Goal: Register for event/course: Sign up to attend an event or enroll in a course

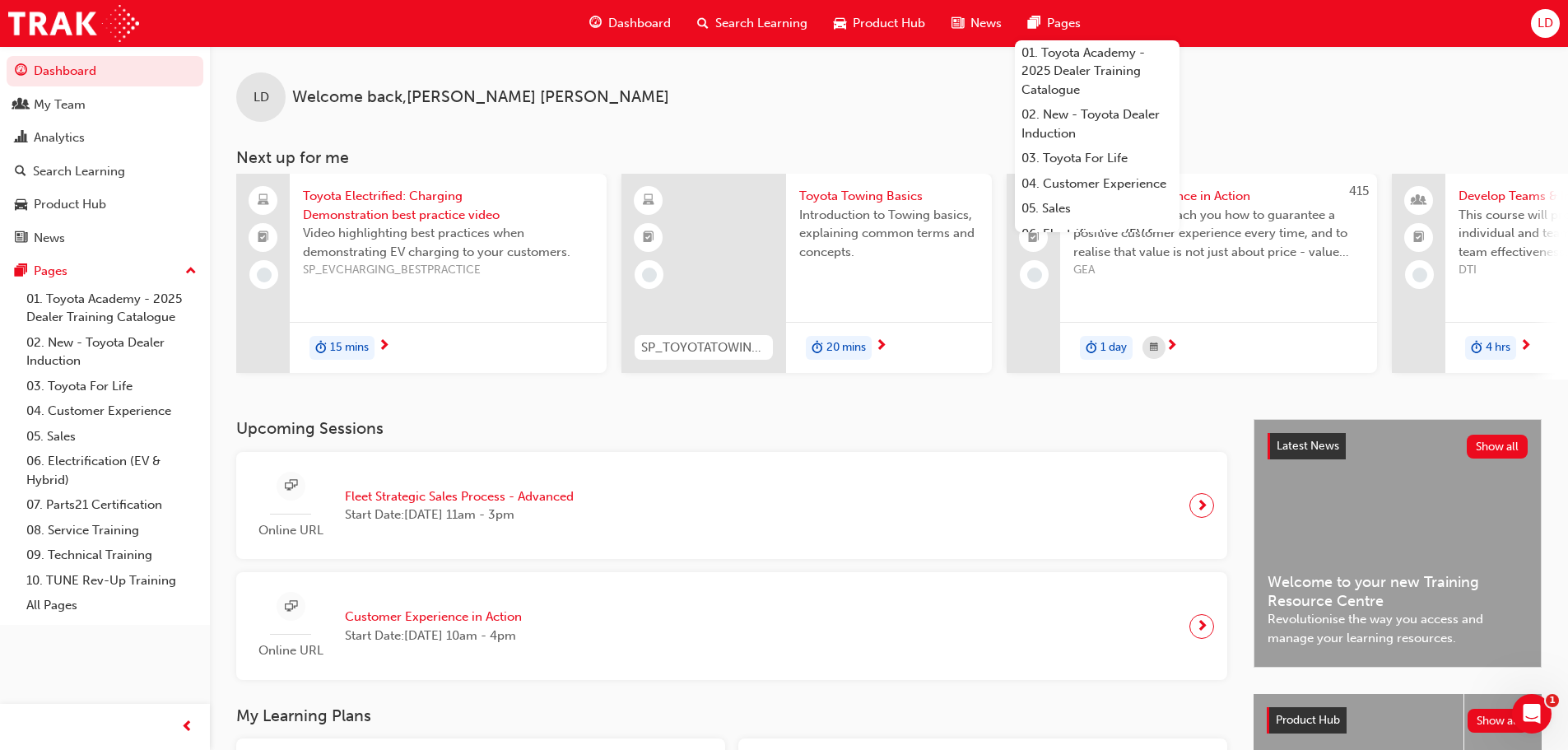
drag, startPoint x: 582, startPoint y: 453, endPoint x: 523, endPoint y: 495, distance: 72.4
click at [582, 453] on div "Upcoming Sessions Online URL Fleet Strategic Sales Process - Advanced Start Dat…" at bounding box center [745, 549] width 1017 height 260
drag, startPoint x: 1242, startPoint y: 98, endPoint x: 1234, endPoint y: 94, distance: 8.9
click at [1242, 96] on div "LD Welcome back , Liam Dani" at bounding box center [889, 84] width 1358 height 75
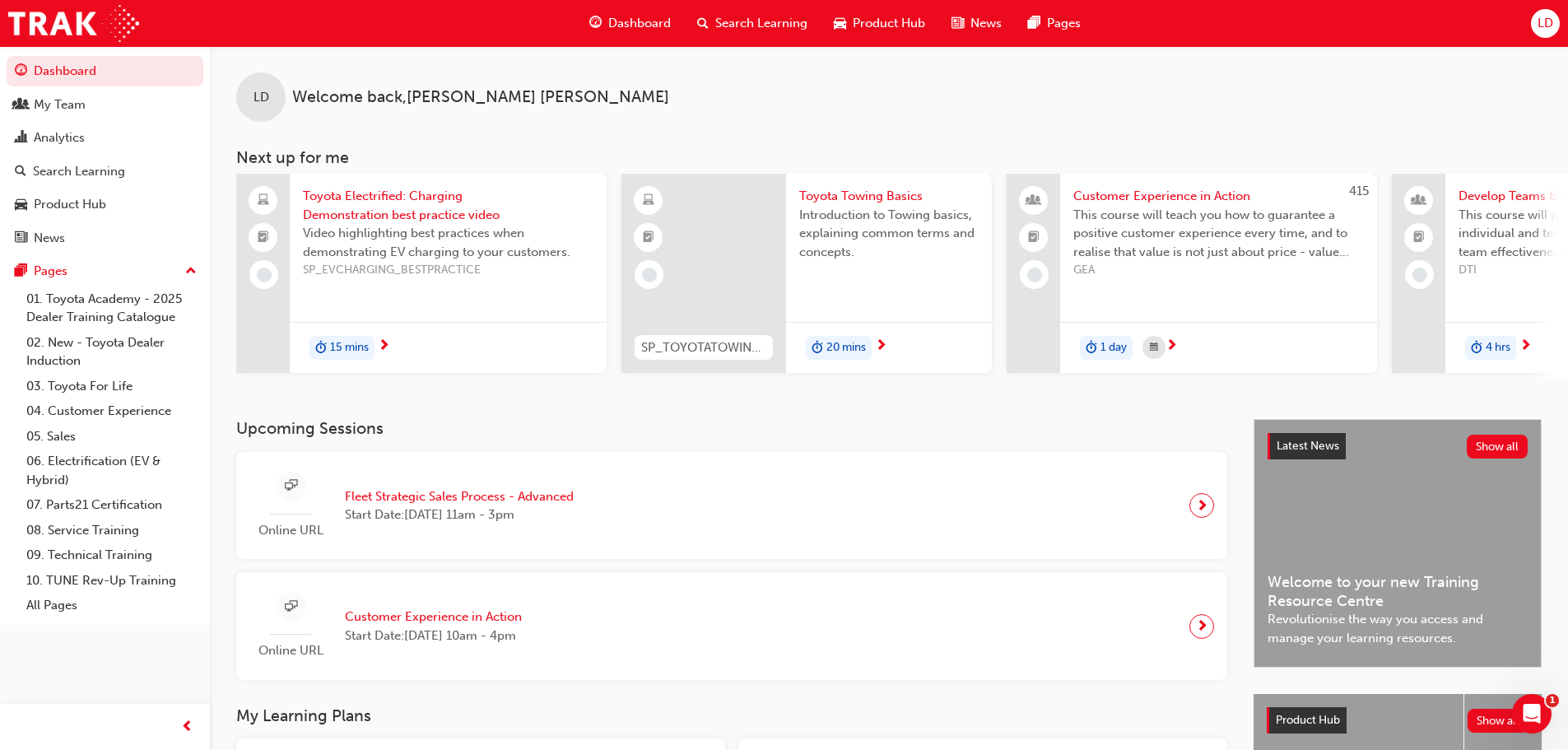
click at [734, 15] on span "Search Learning" at bounding box center [761, 23] width 92 height 19
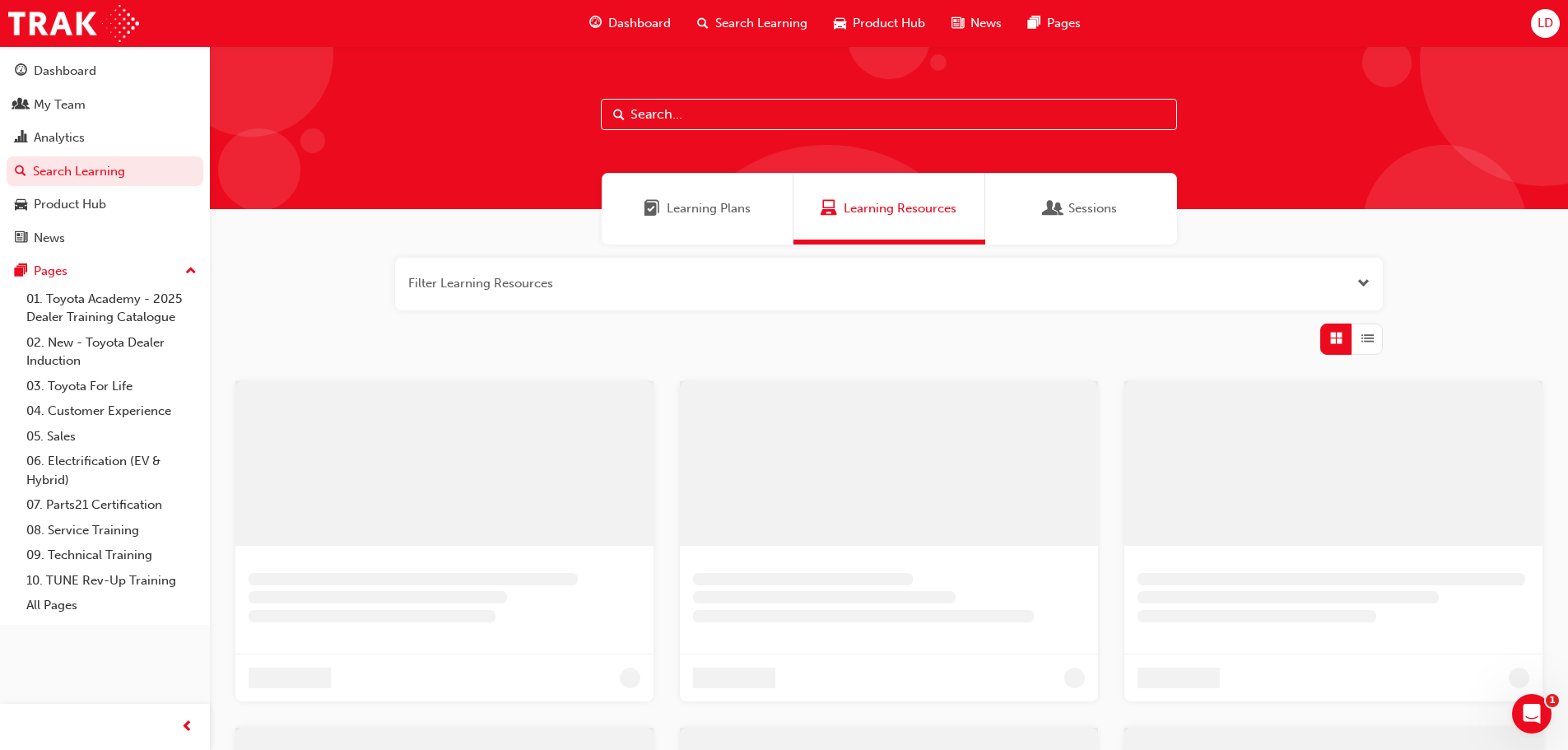
click at [719, 125] on input "text" at bounding box center [889, 114] width 577 height 31
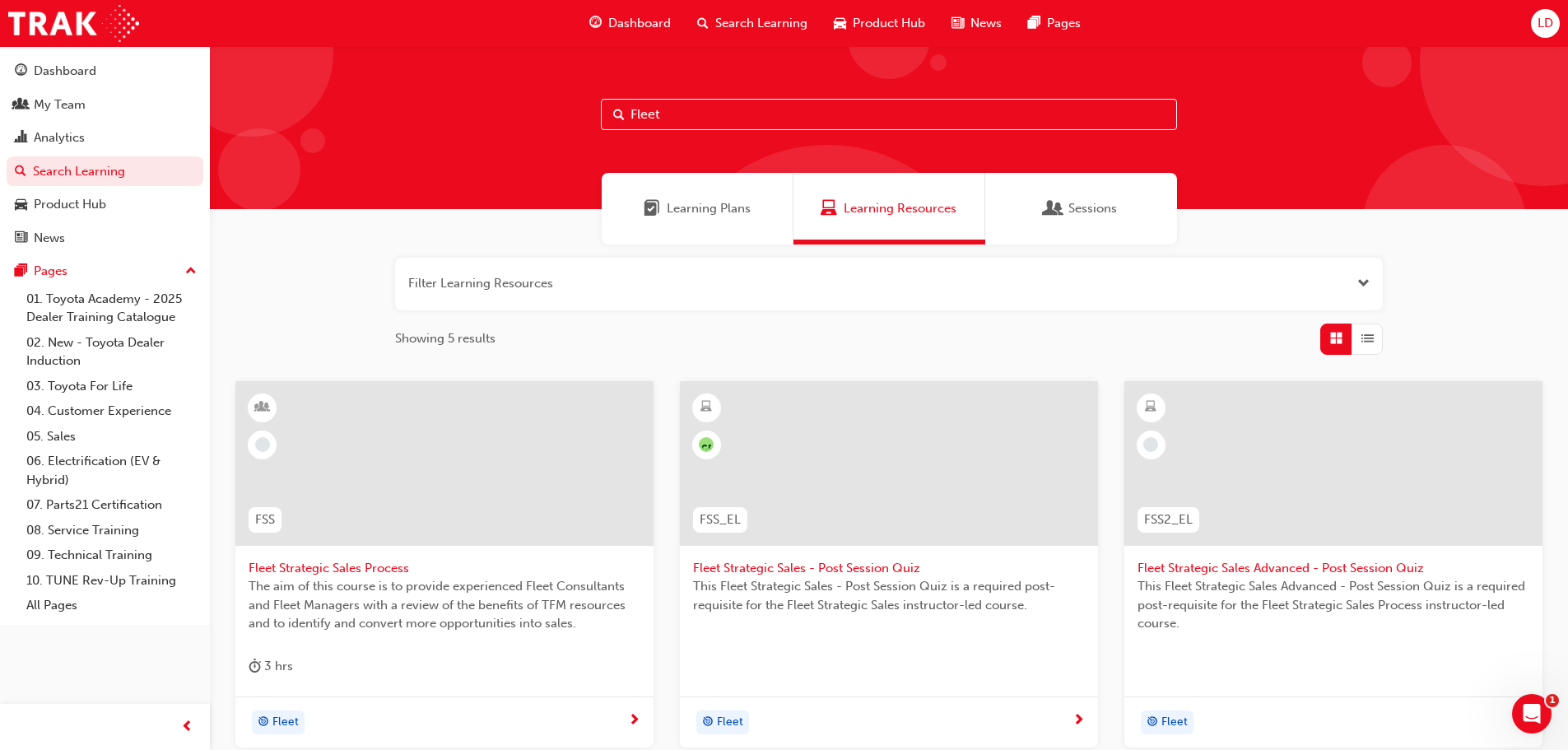
type input "Fleet"
click at [315, 560] on span "Fleet Strategic Sales Process" at bounding box center [444, 569] width 392 height 19
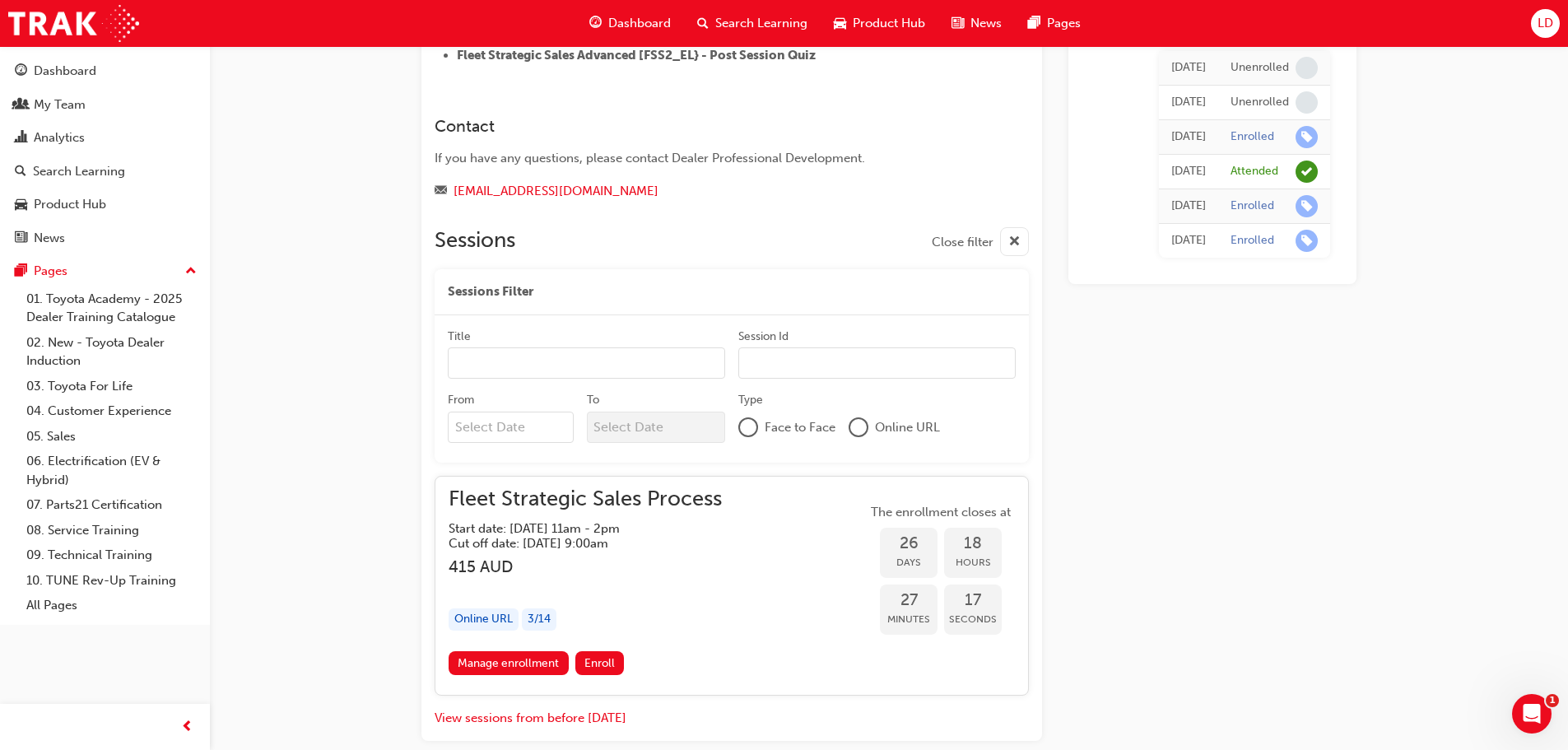
scroll to position [1186, 0]
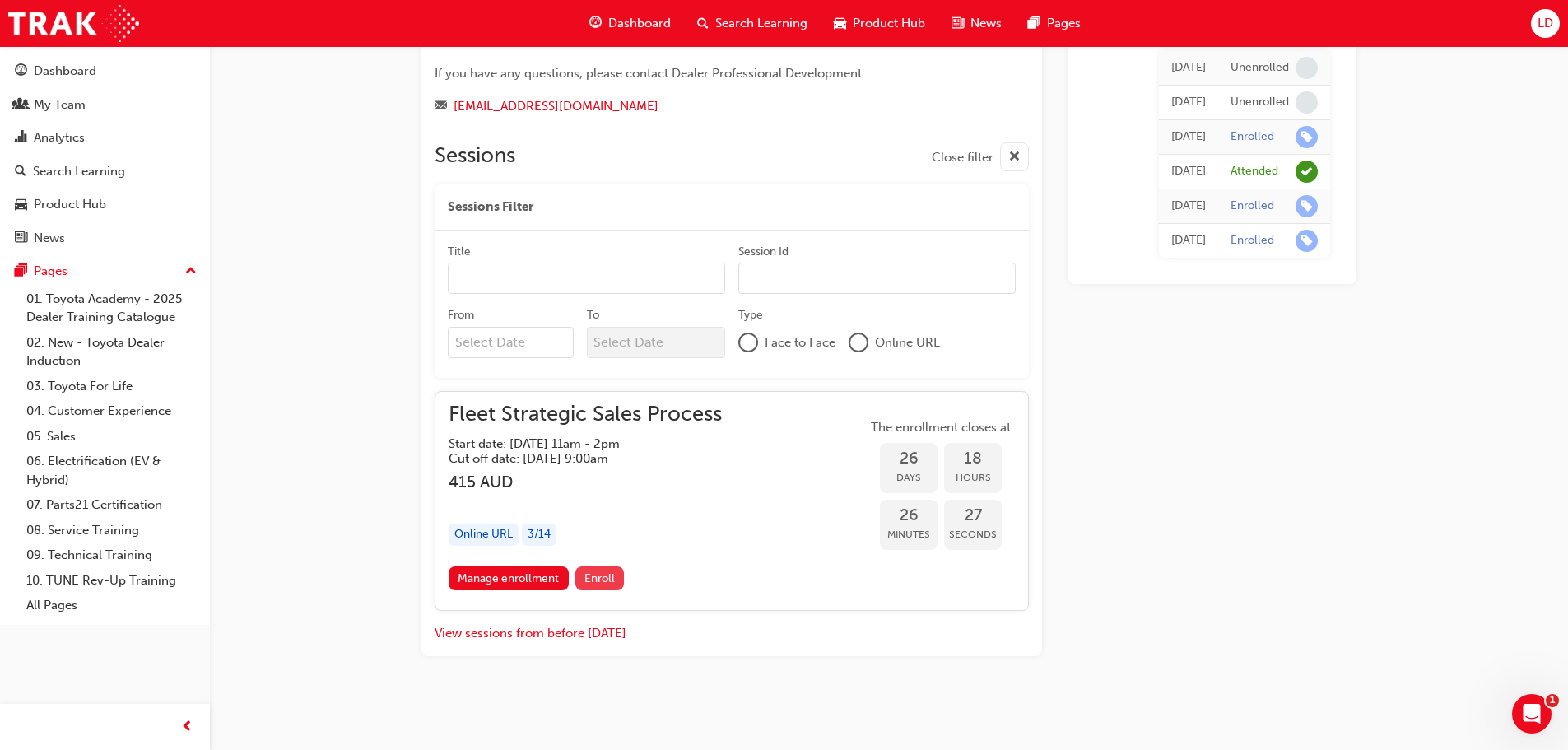
click at [607, 582] on span "Enroll" at bounding box center [600, 578] width 31 height 14
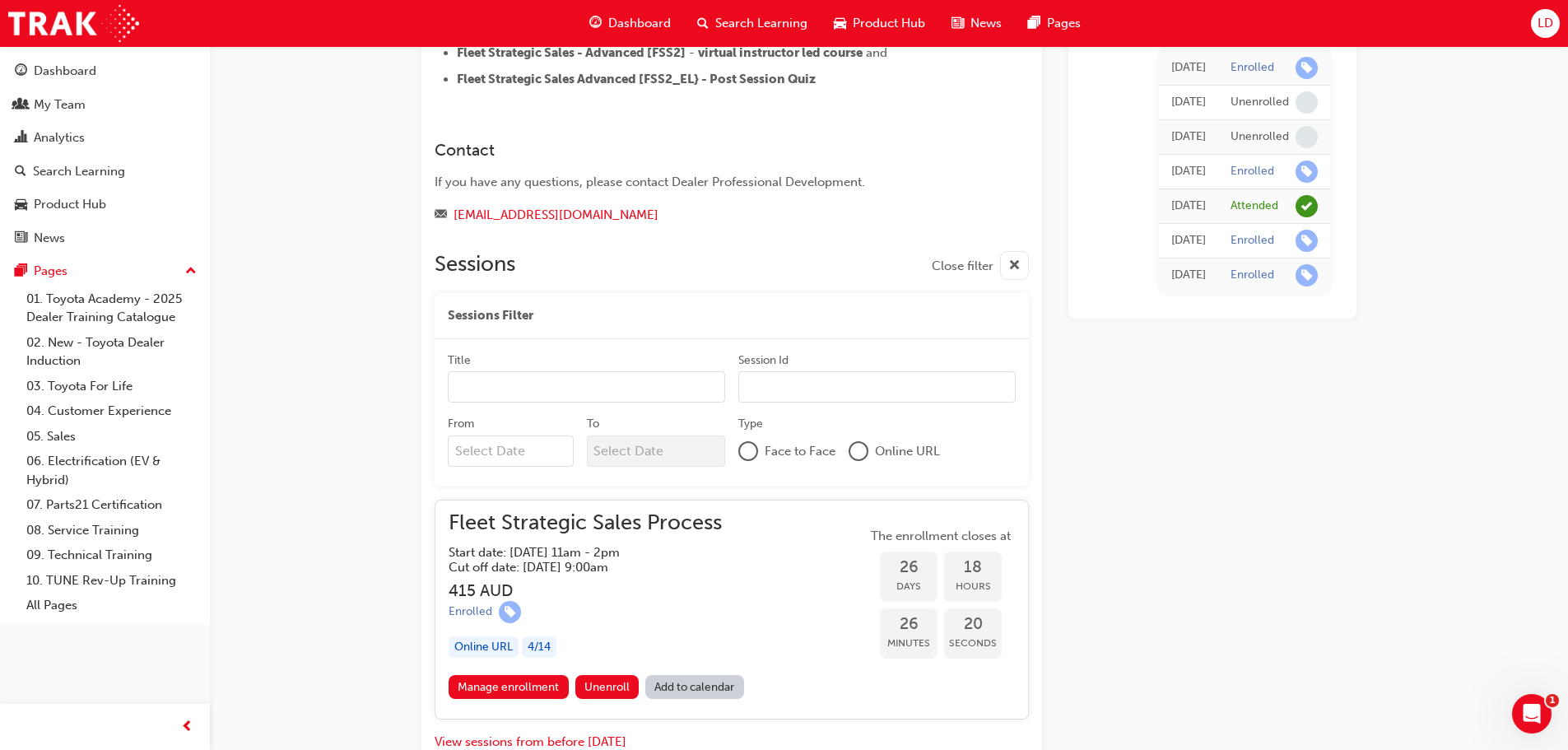
scroll to position [1186, 0]
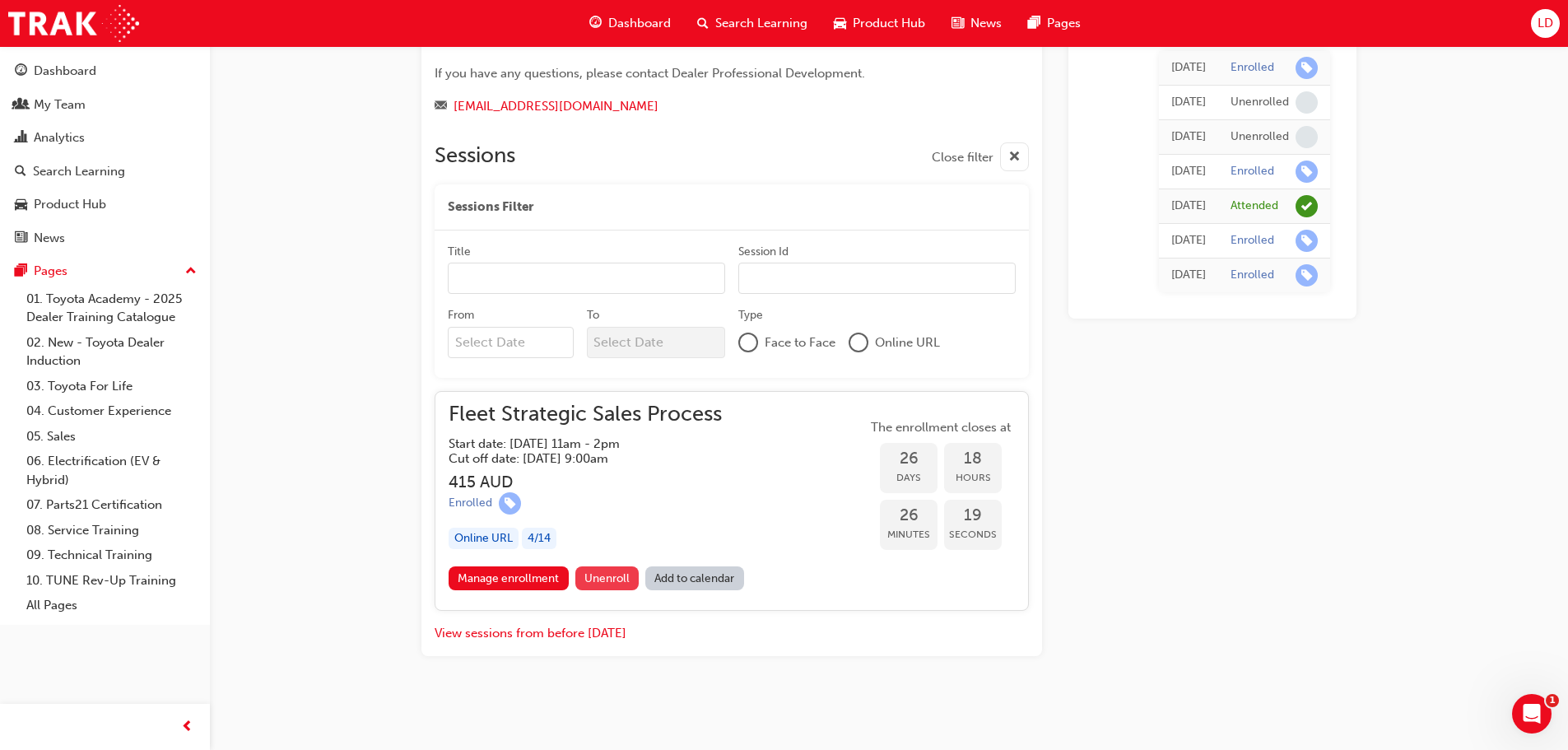
click at [610, 580] on span "Unenroll" at bounding box center [607, 578] width 45 height 14
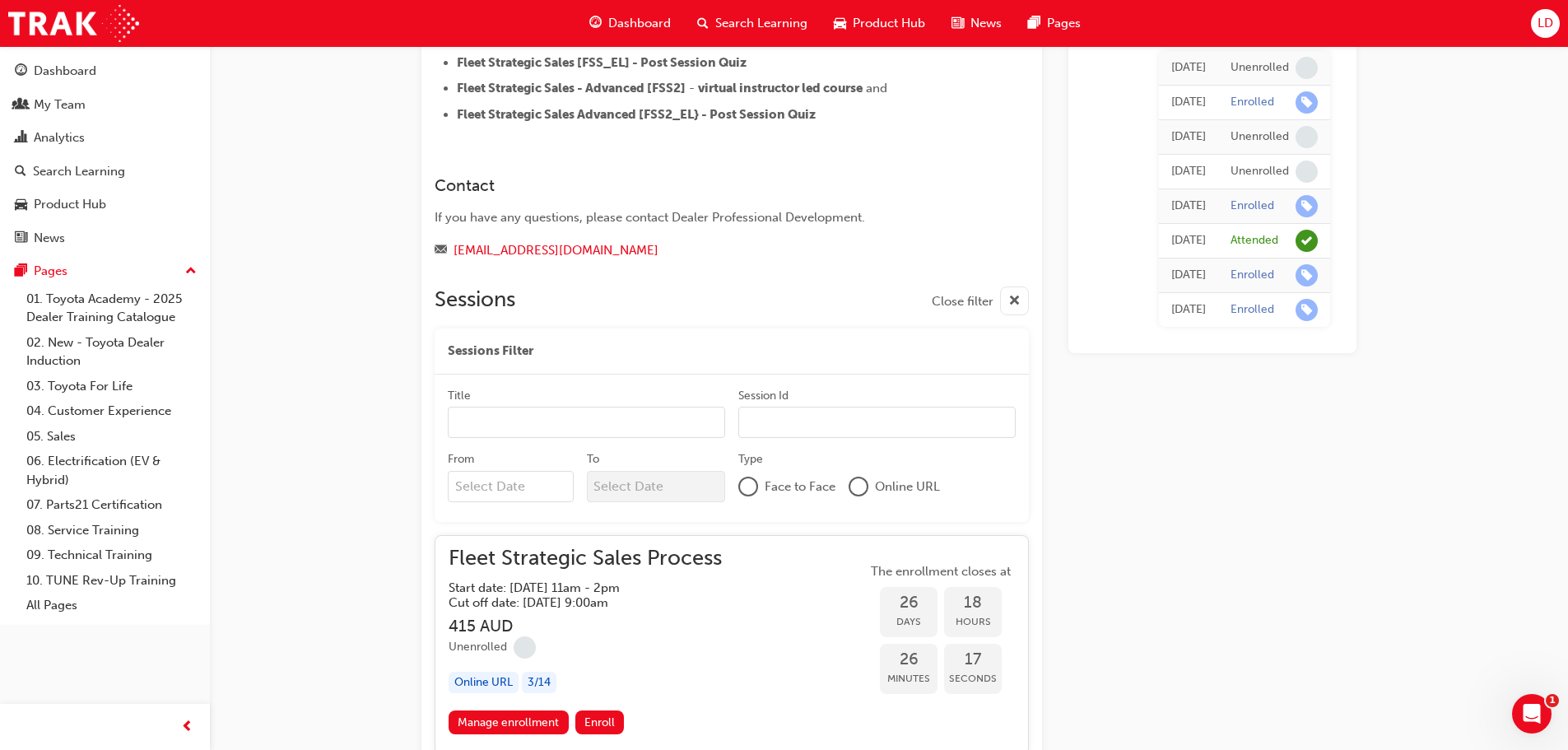
scroll to position [1186, 0]
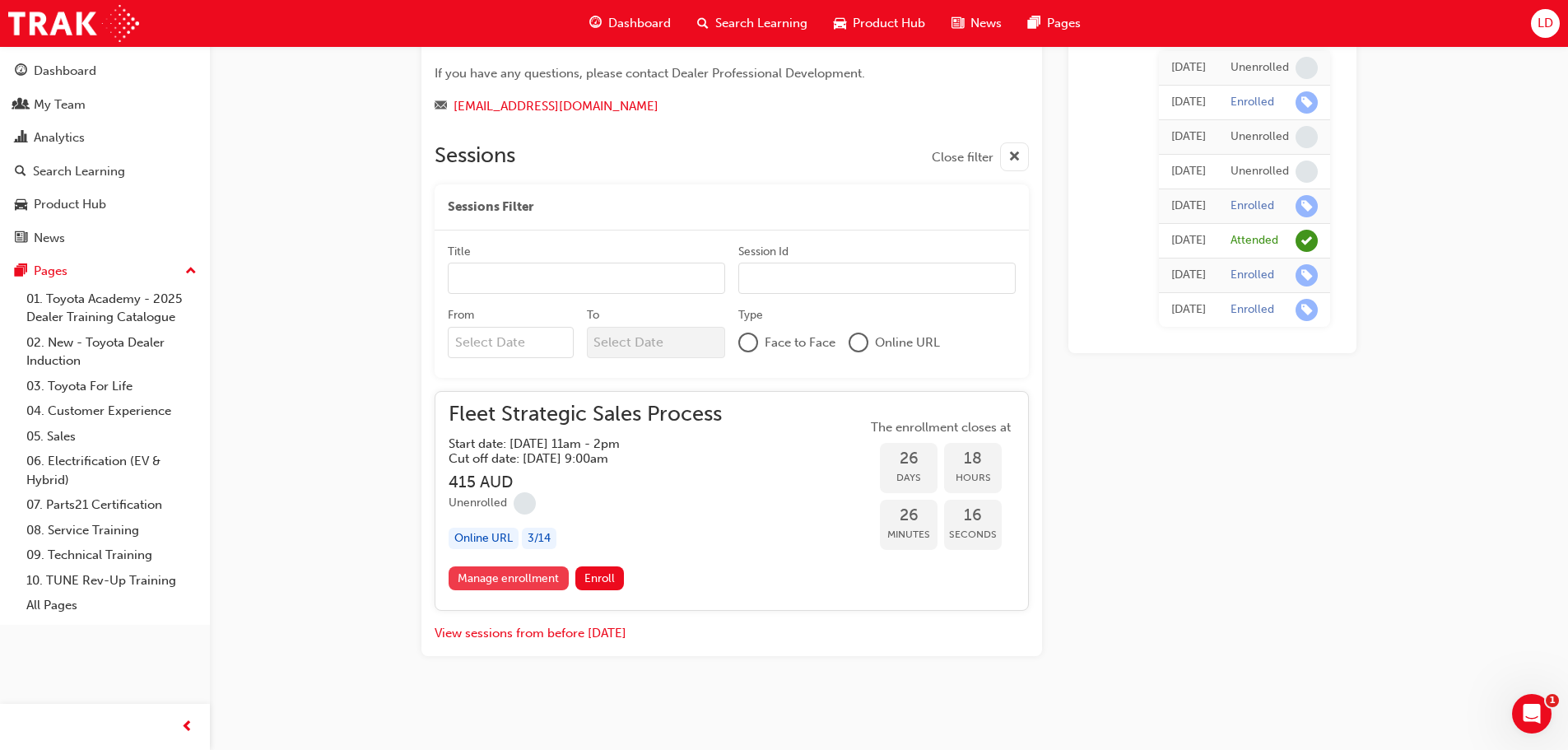
click at [527, 579] on link "Manage enrollment" at bounding box center [508, 578] width 120 height 24
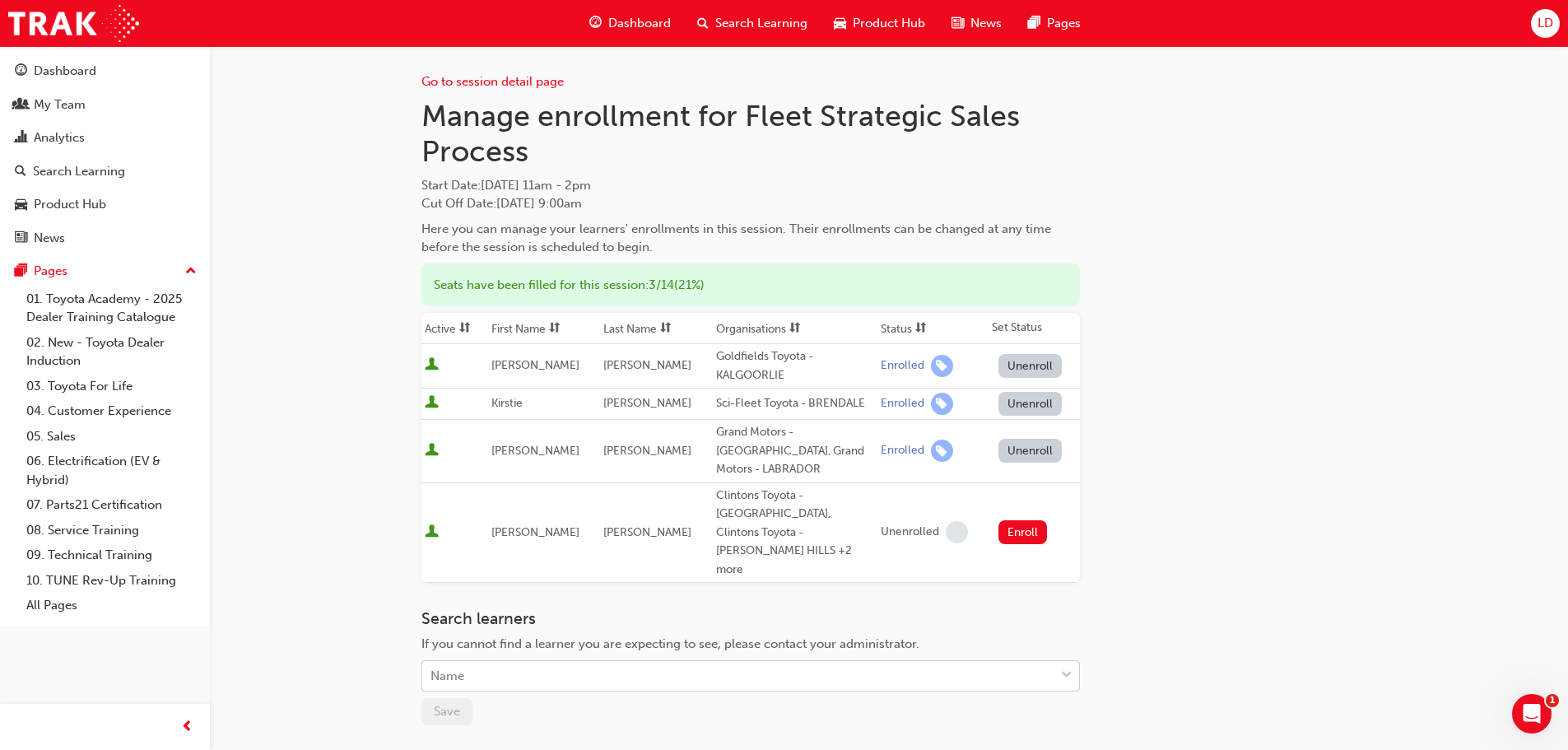
click at [503, 662] on div "Name" at bounding box center [738, 677] width 632 height 29
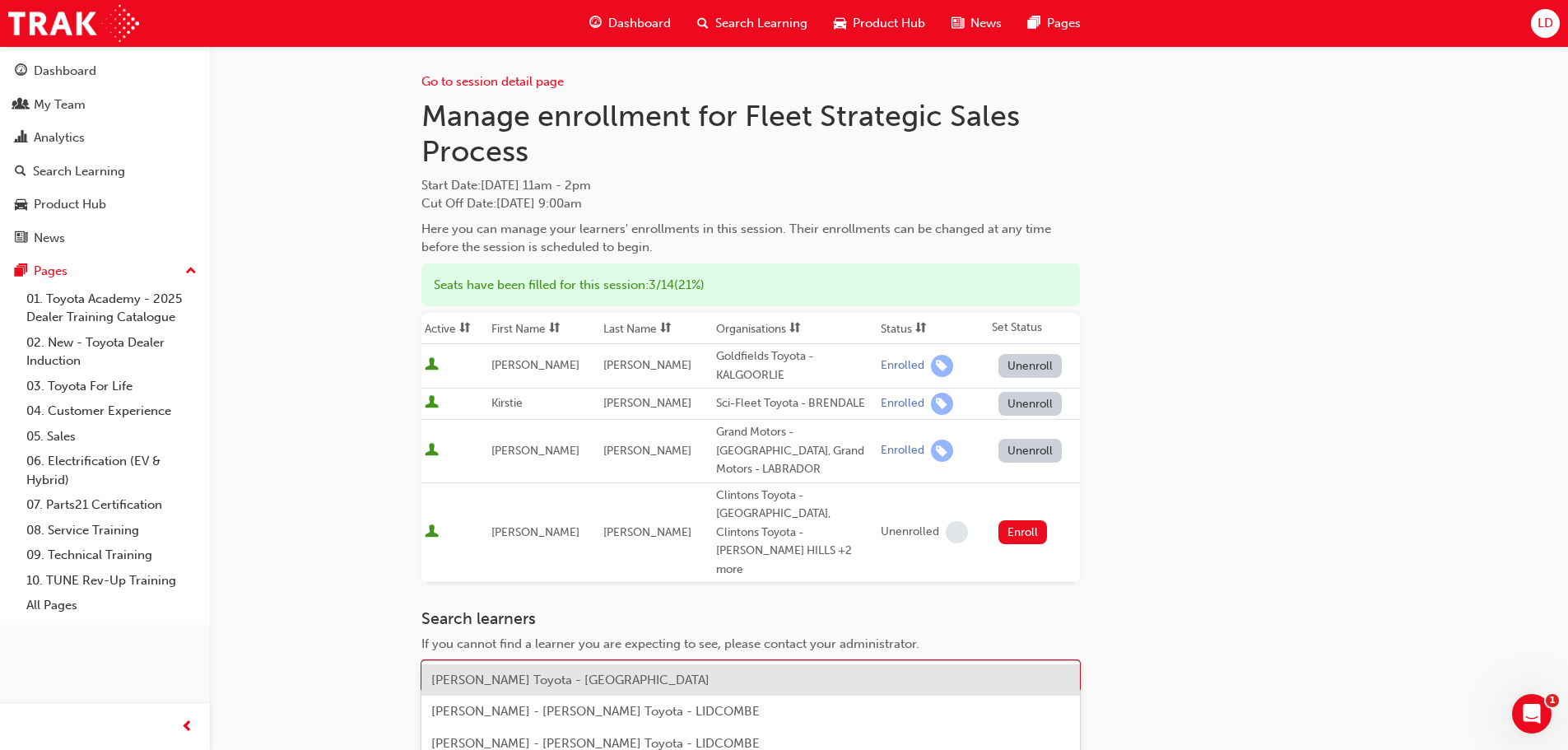
type input "nguyen"
click at [643, 676] on span "Nam Nguyen - Clintons Toyota - CAMPBELLTOWN" at bounding box center [571, 679] width 278 height 14
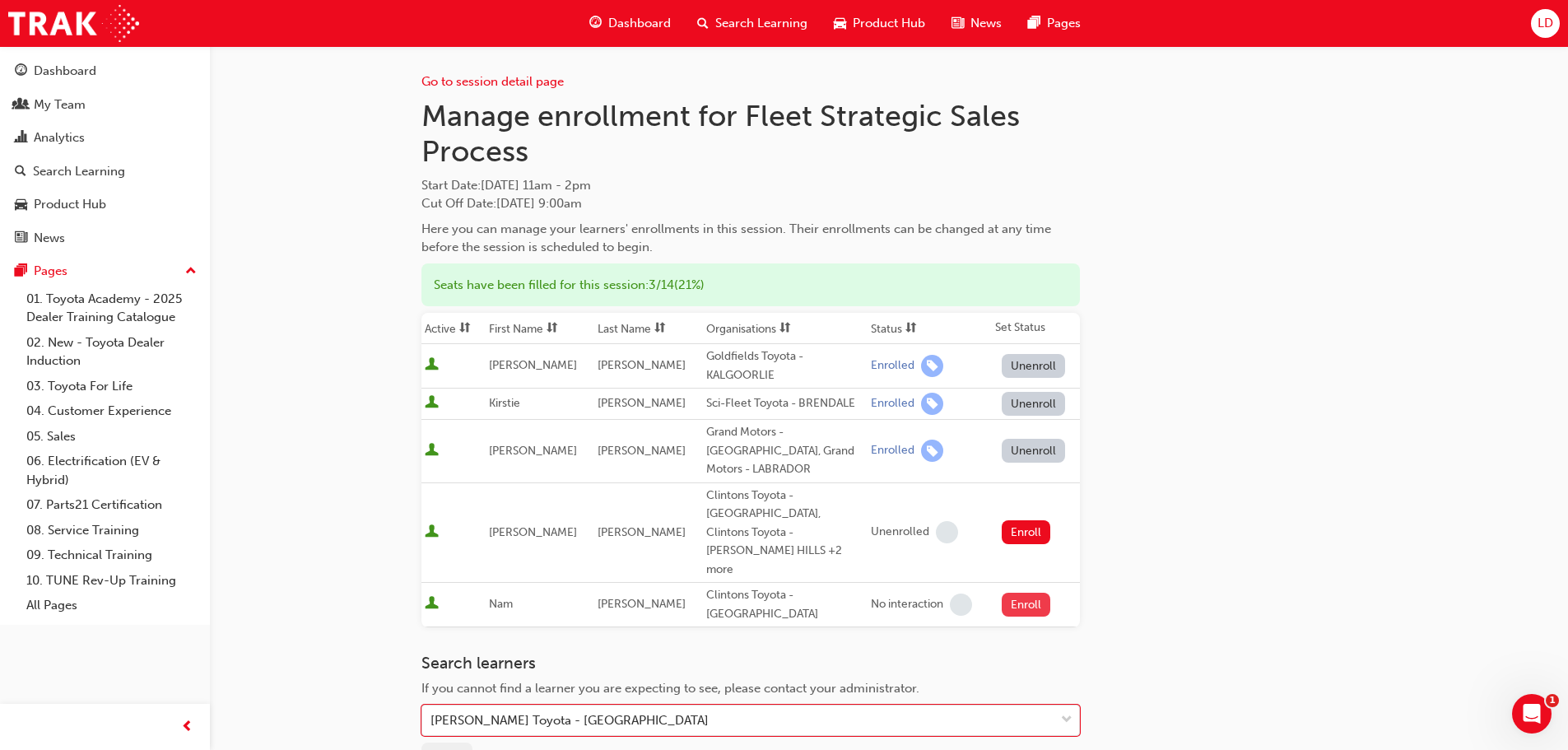
click at [1016, 593] on button "Enroll" at bounding box center [1026, 605] width 49 height 24
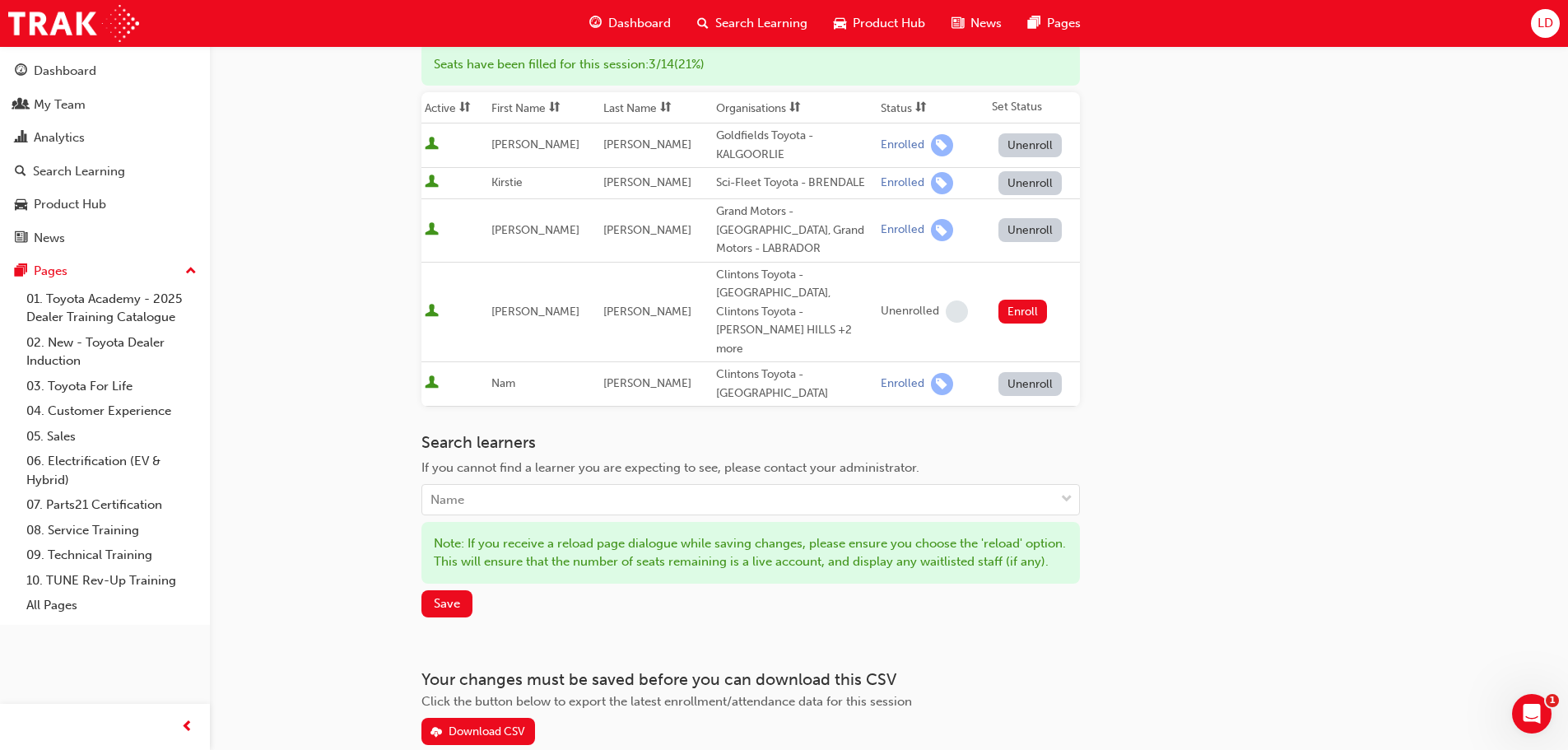
scroll to position [291, 0]
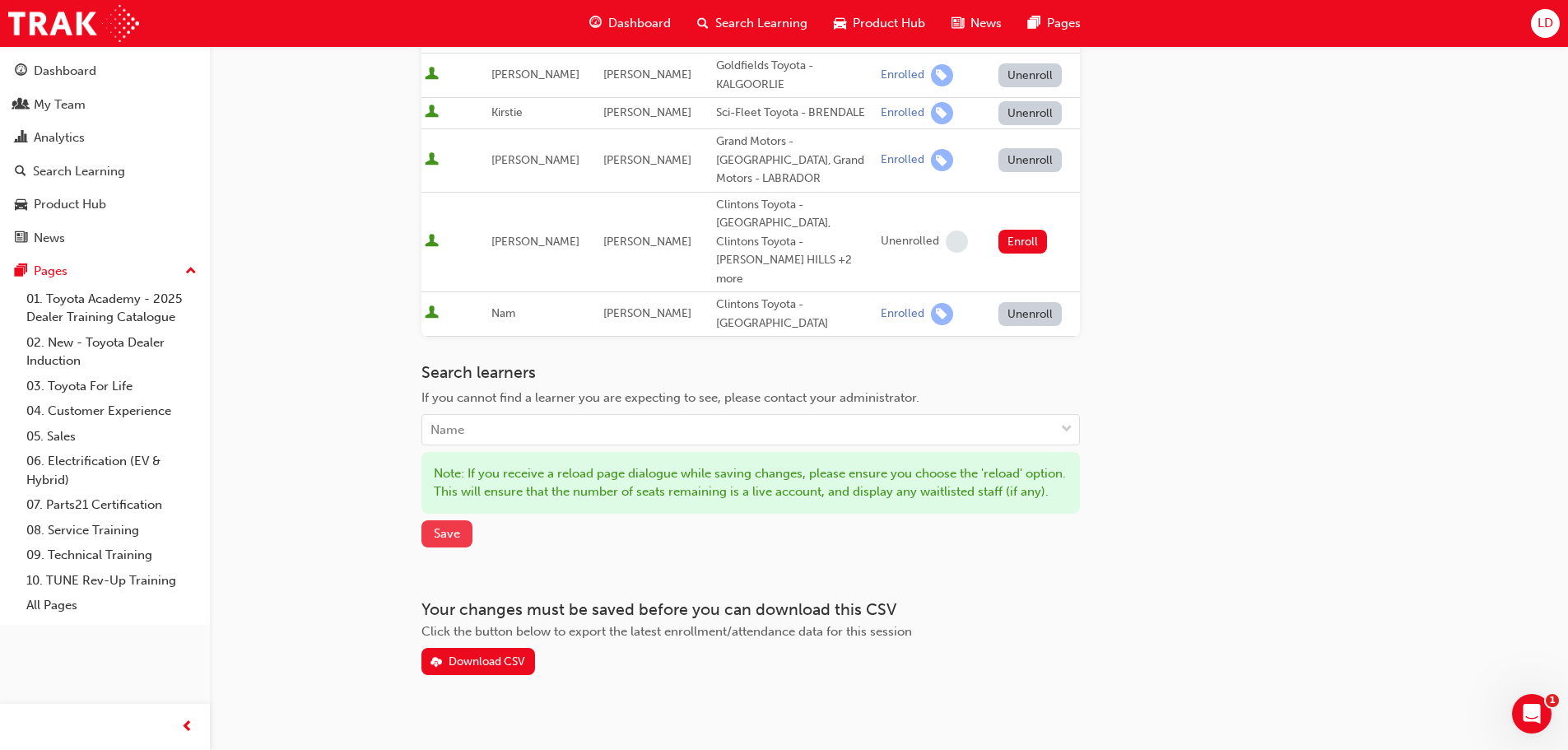
click at [451, 527] on span "Save" at bounding box center [446, 534] width 26 height 14
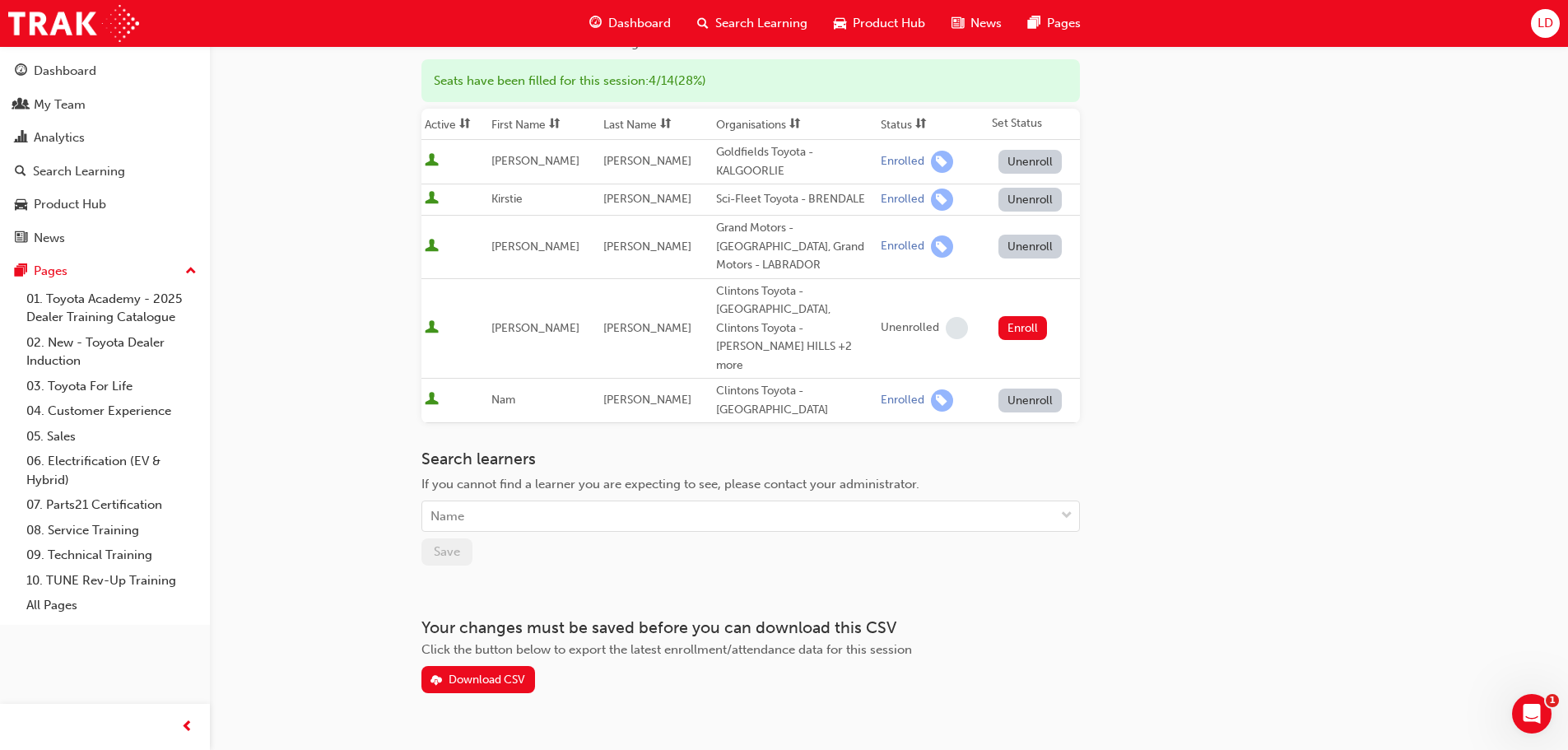
scroll to position [0, 0]
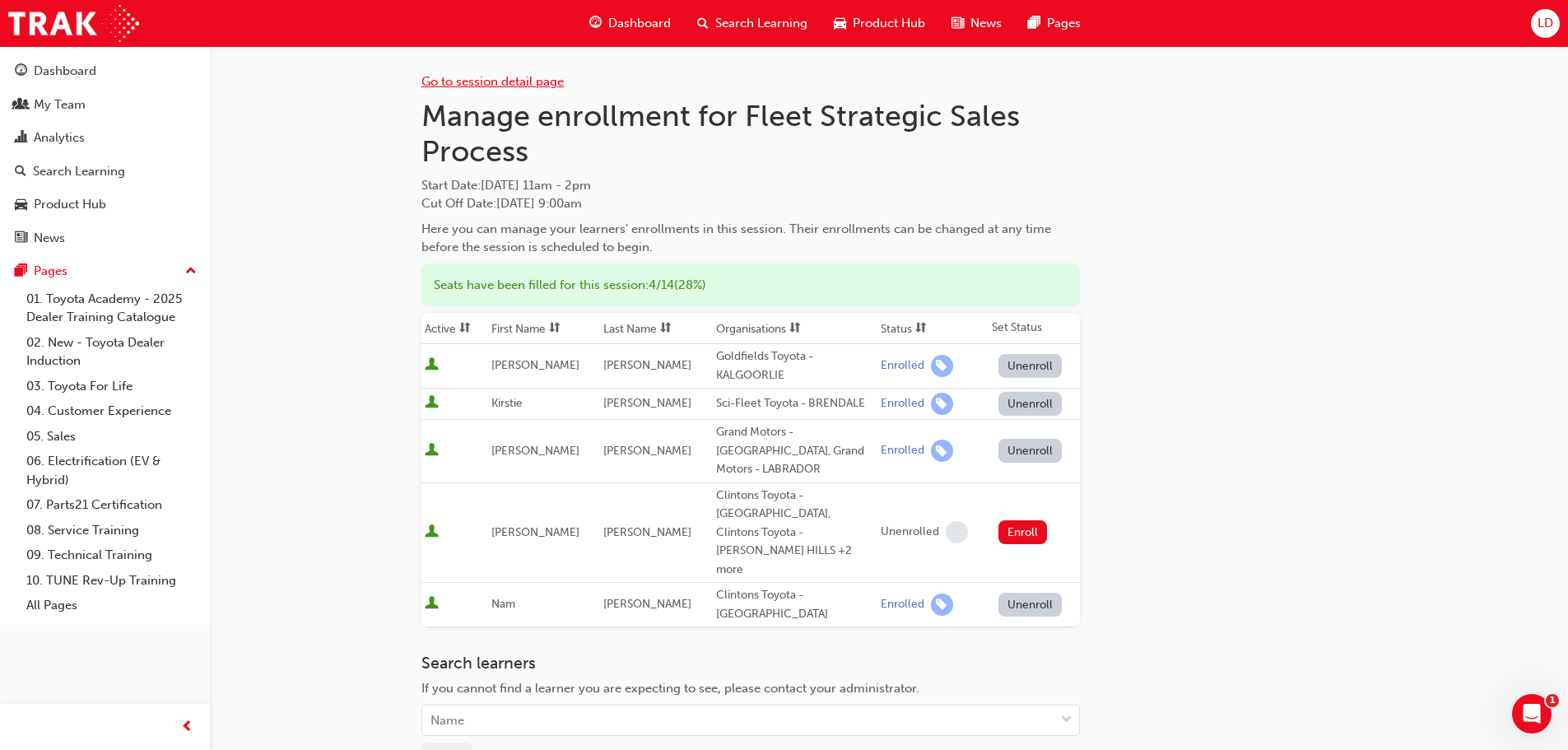
click at [487, 86] on link "Go to session detail page" at bounding box center [492, 81] width 142 height 14
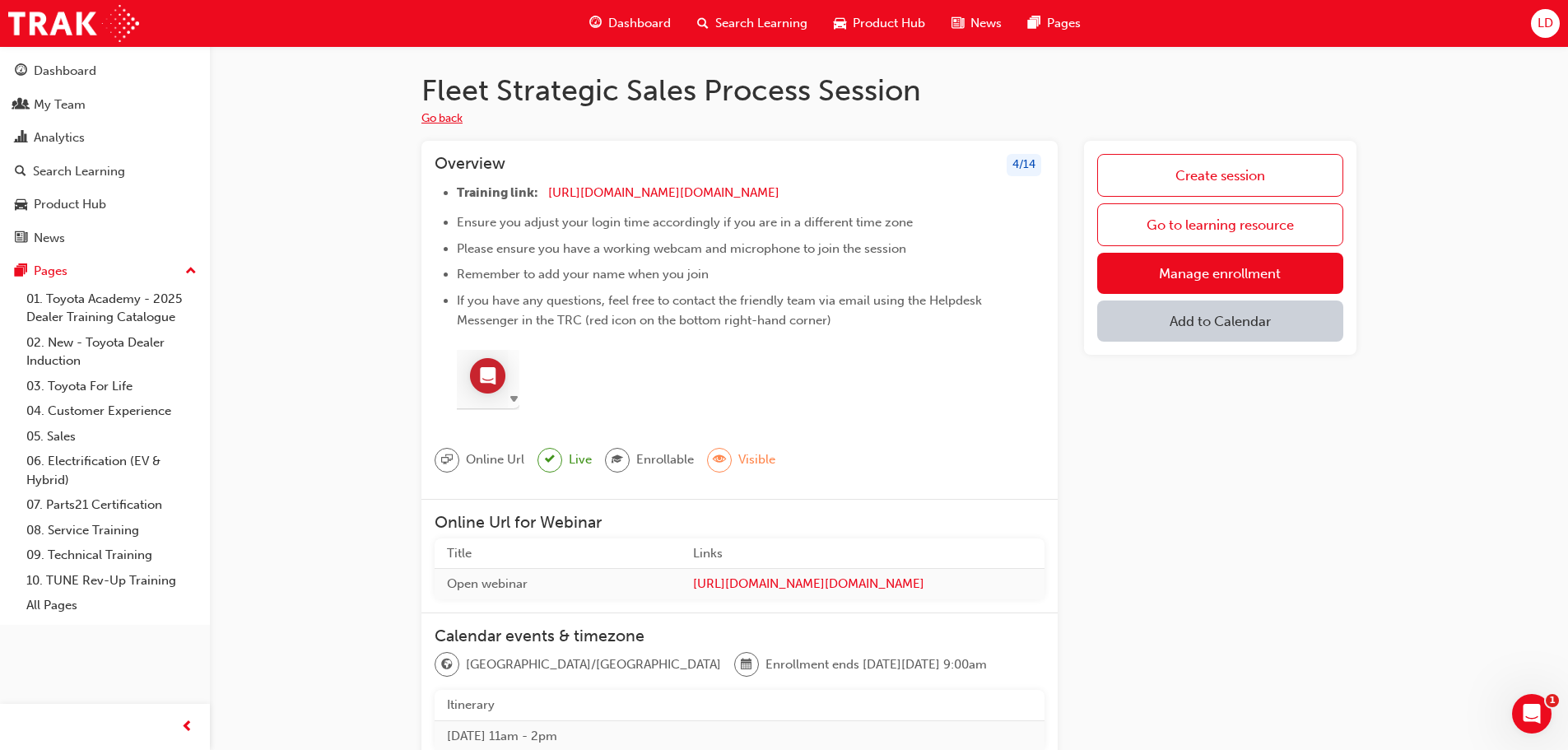
click at [444, 121] on button "Go back" at bounding box center [442, 119] width 42 height 19
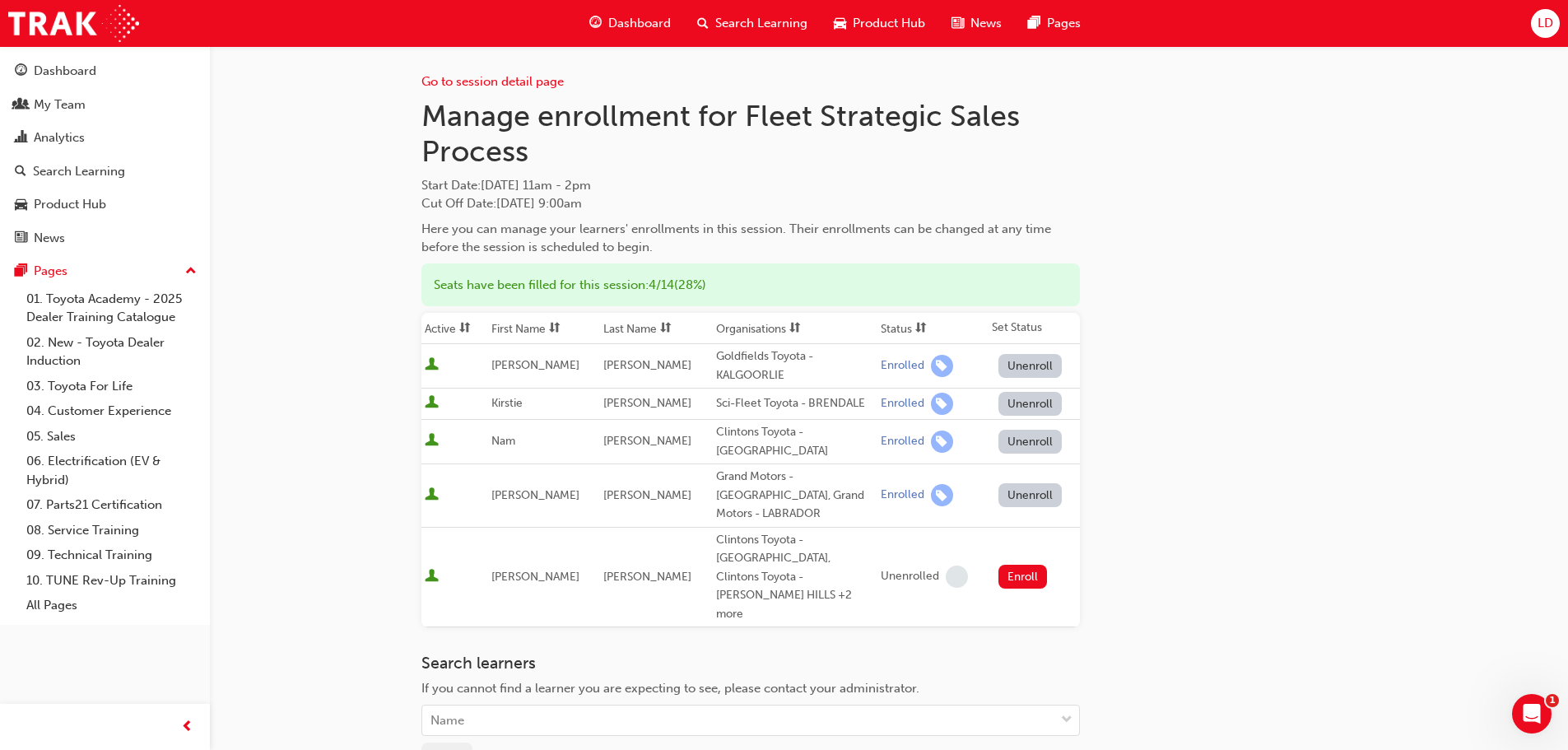
click at [623, 30] on span "Dashboard" at bounding box center [640, 23] width 63 height 19
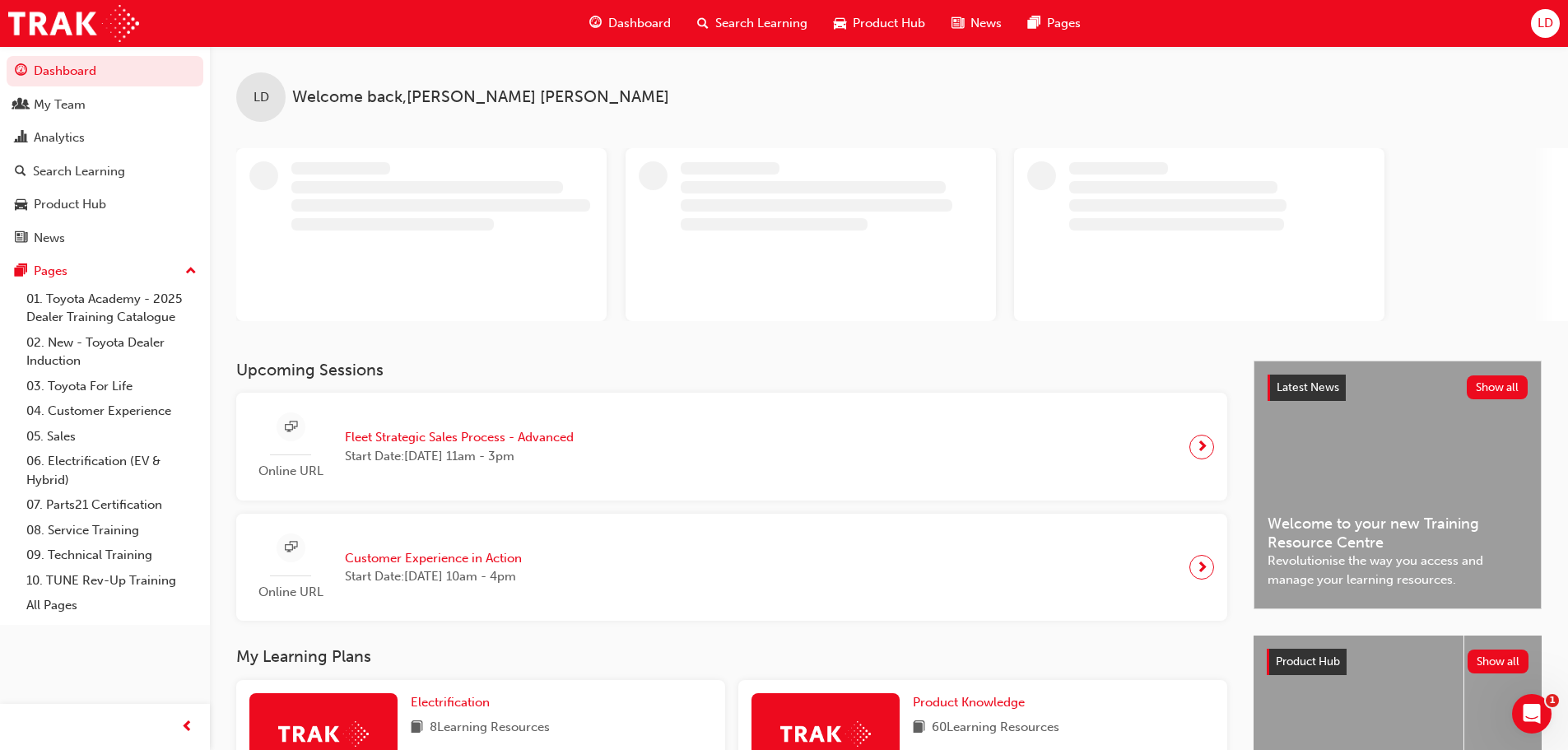
click at [534, 437] on span "Fleet Strategic Sales Process - Advanced" at bounding box center [459, 438] width 229 height 19
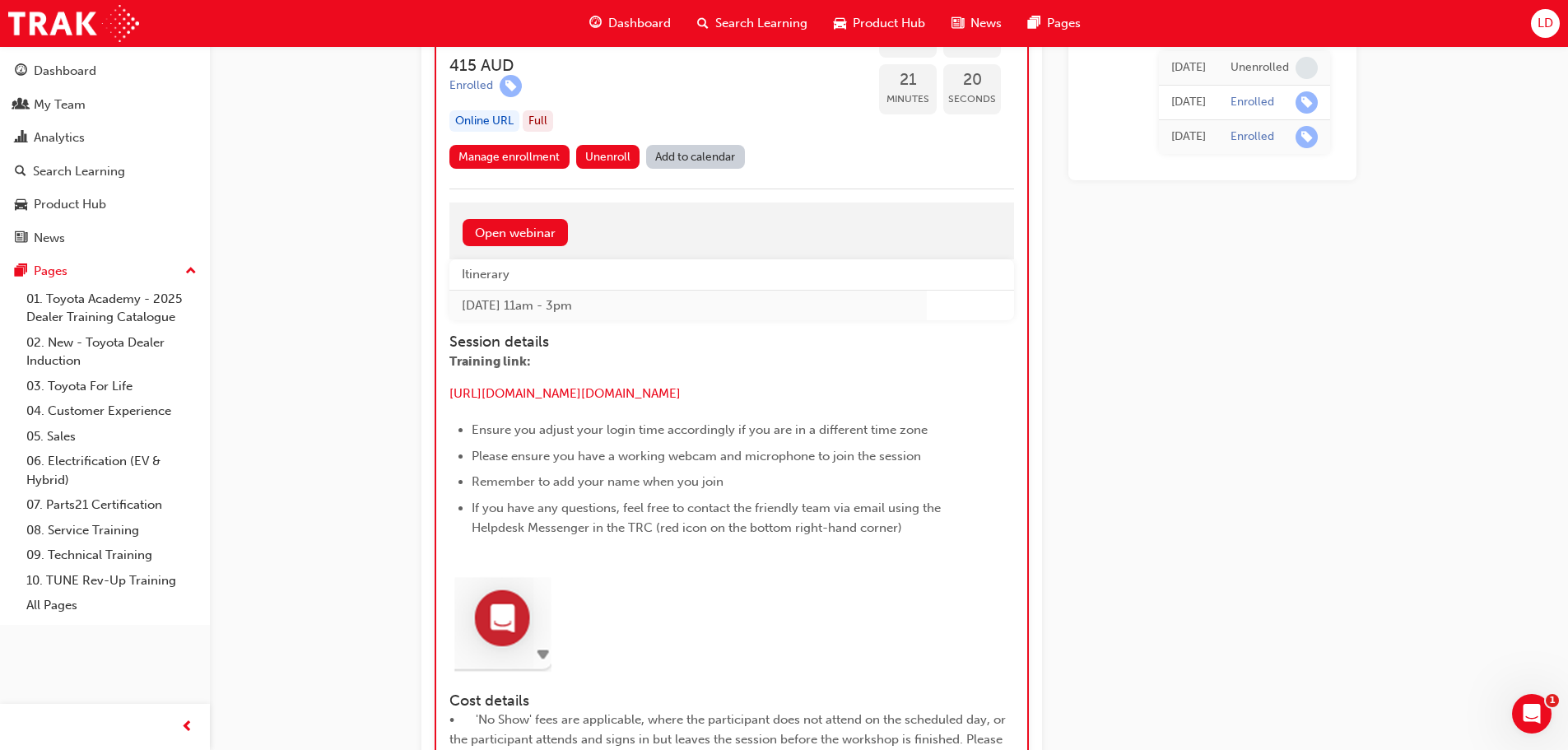
scroll to position [1919, 0]
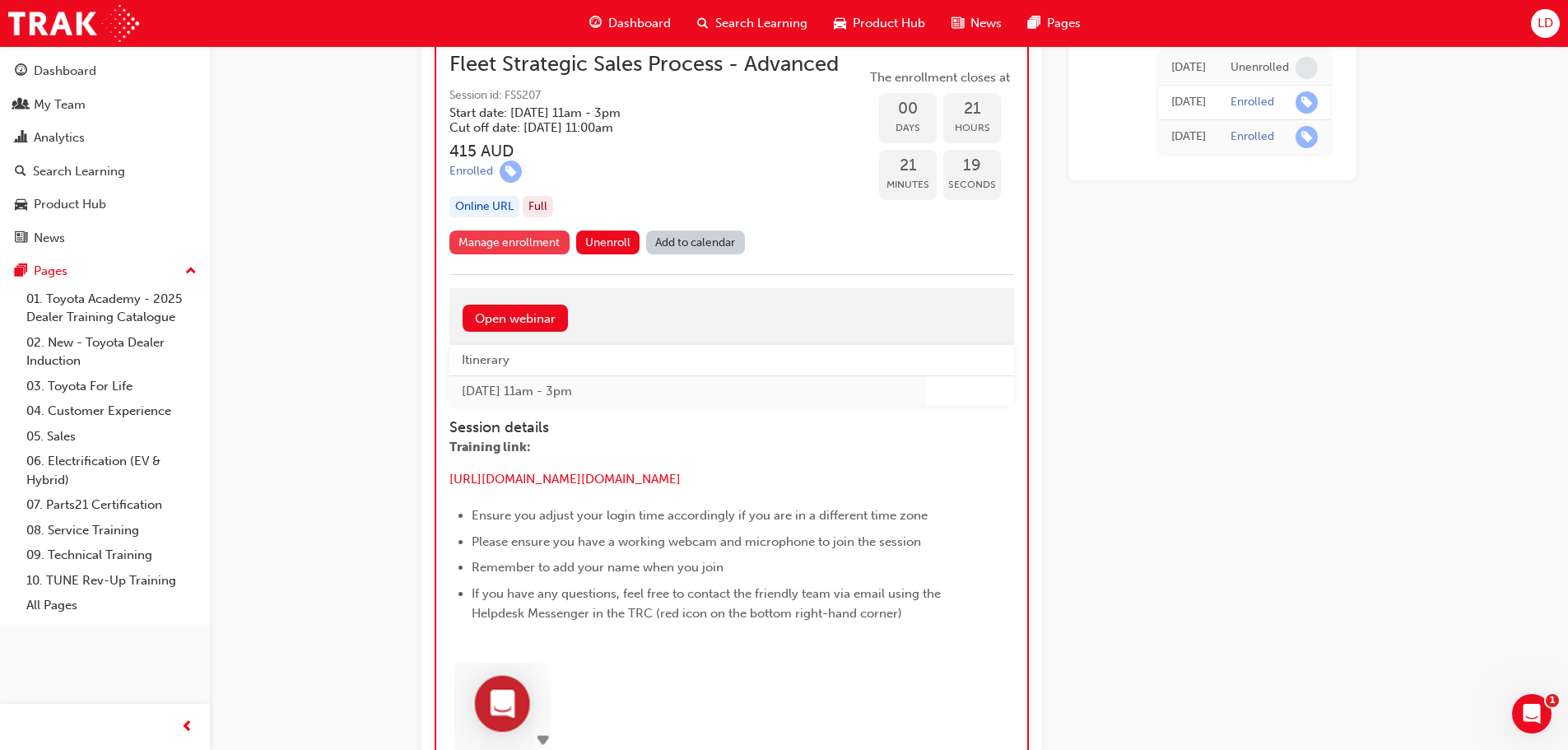
click at [521, 245] on link "Manage enrollment" at bounding box center [509, 243] width 120 height 24
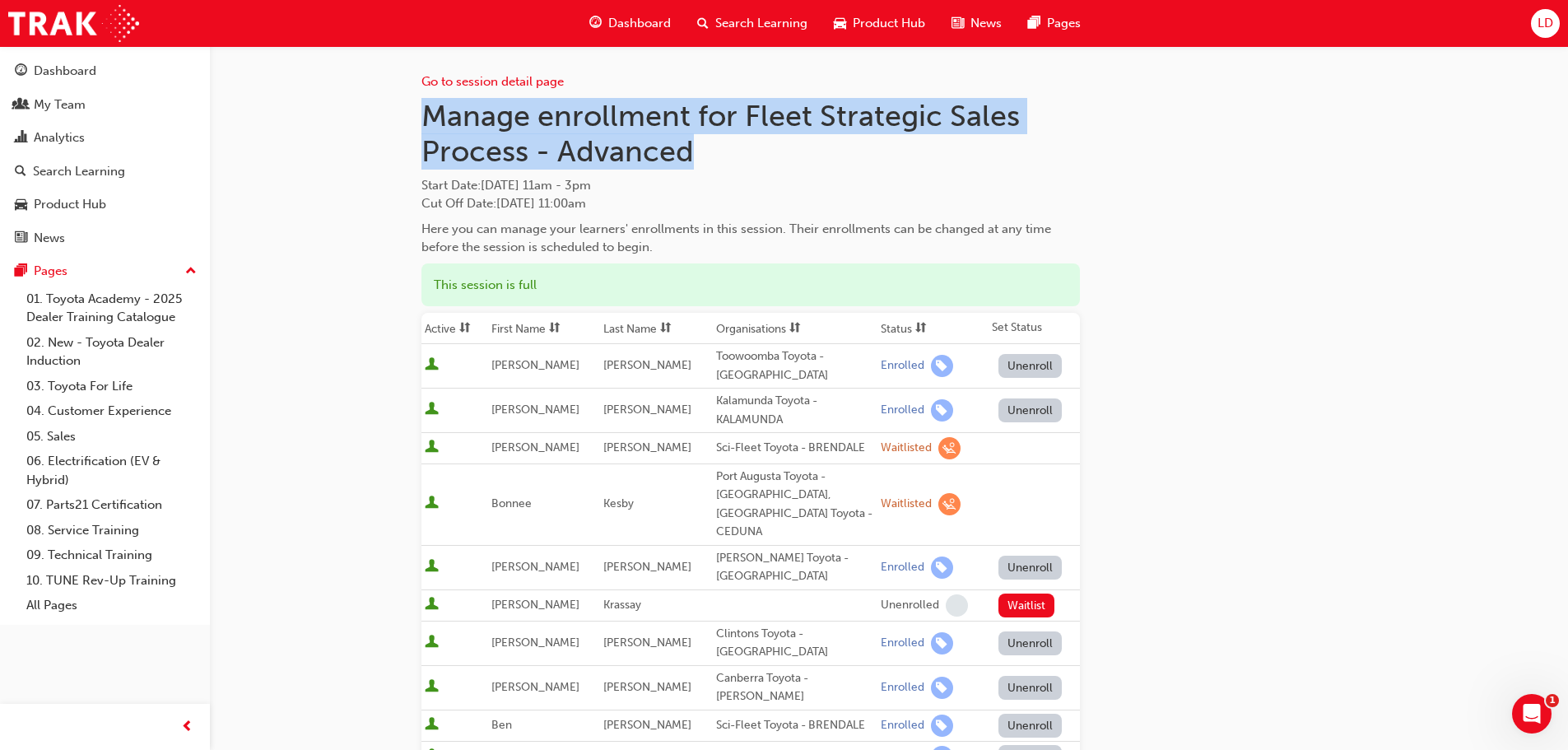
drag, startPoint x: 421, startPoint y: 109, endPoint x: 722, endPoint y: 148, distance: 303.5
click at [722, 148] on h1 "Manage enrollment for Fleet Strategic Sales Process - Advanced" at bounding box center [751, 133] width 659 height 72
copy h1 "Manage enrollment for Fleet Strategic Sales Process - Advanced"
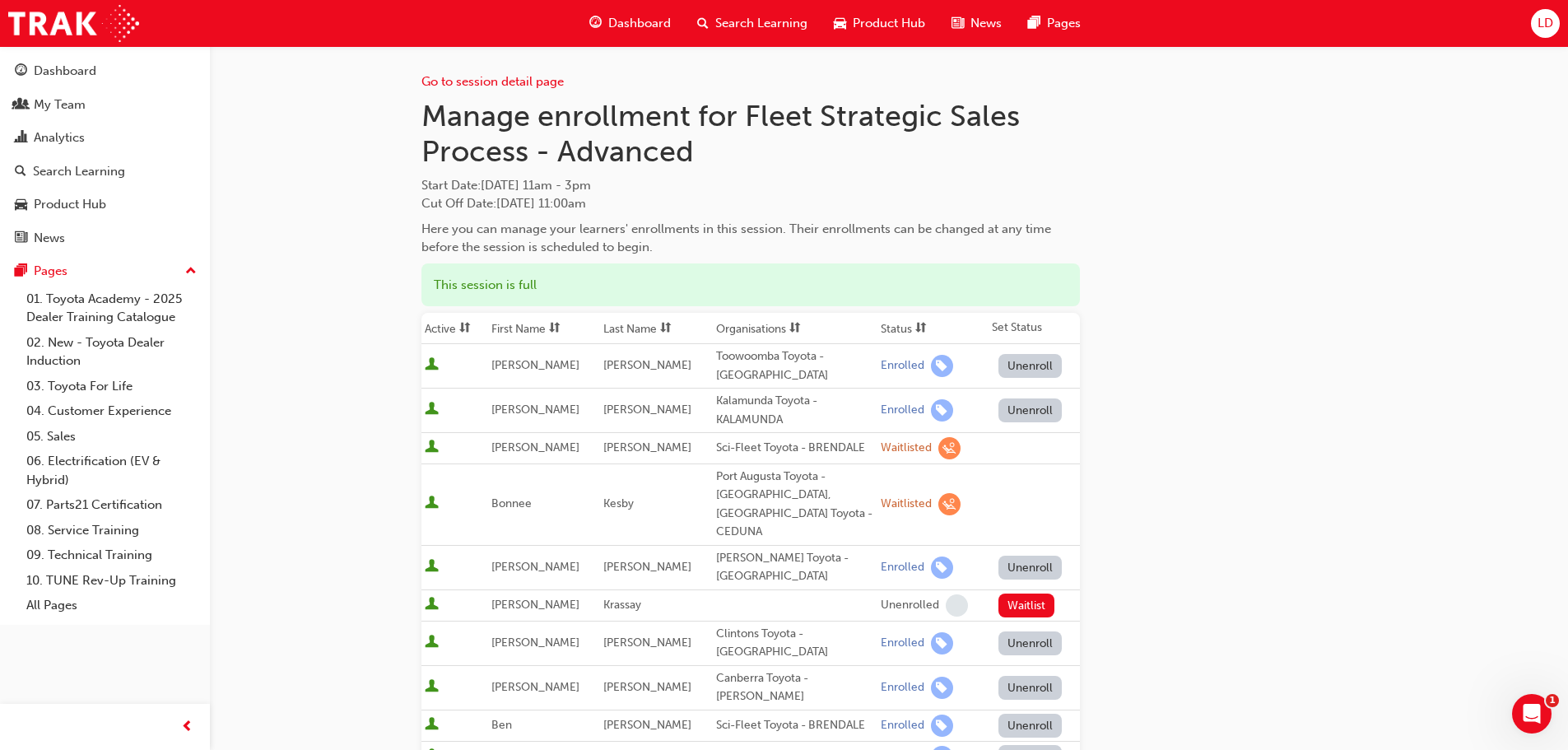
click at [552, 85] on link "Go to session detail page" at bounding box center [492, 81] width 142 height 14
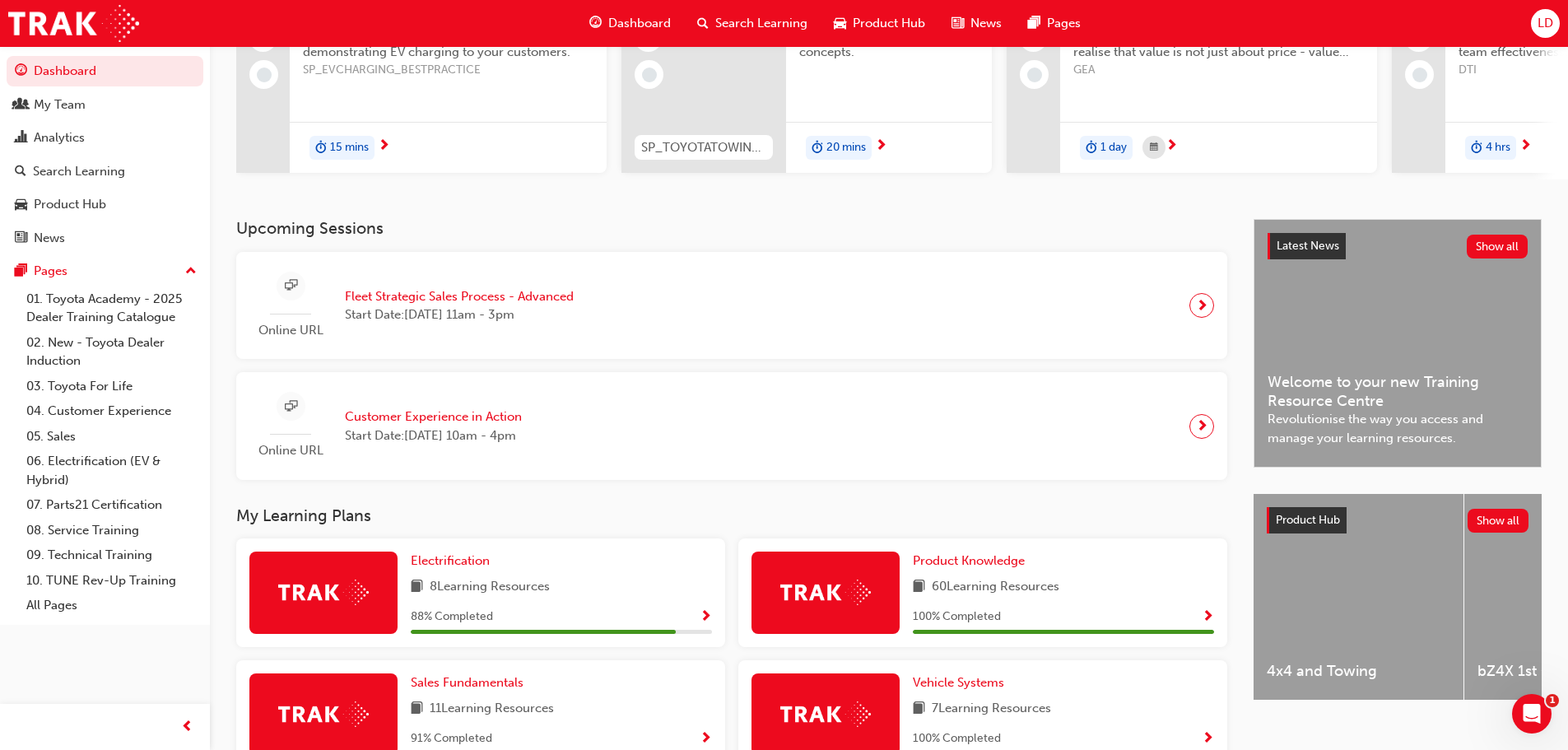
scroll to position [14, 0]
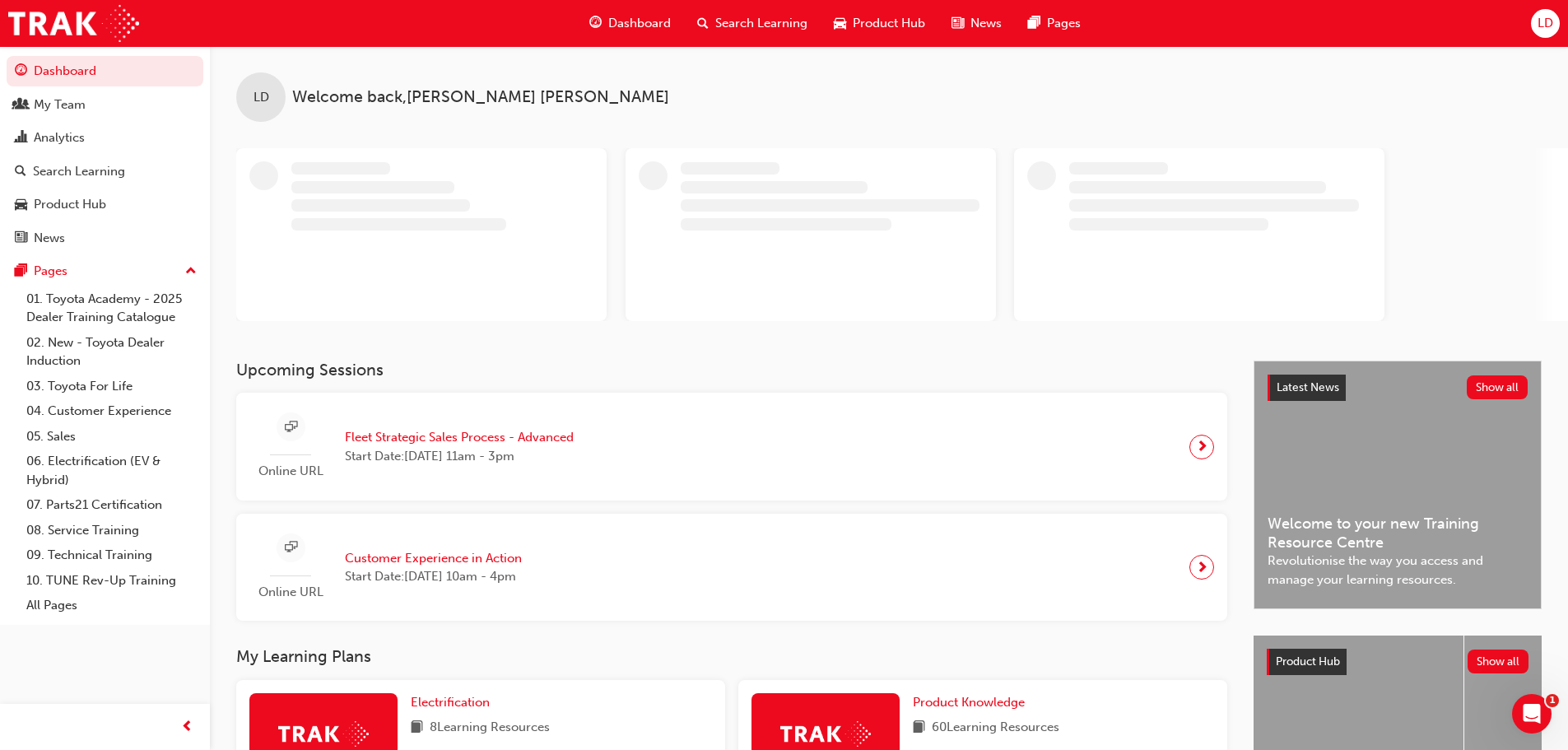
click at [761, 26] on span "Search Learning" at bounding box center [761, 23] width 92 height 19
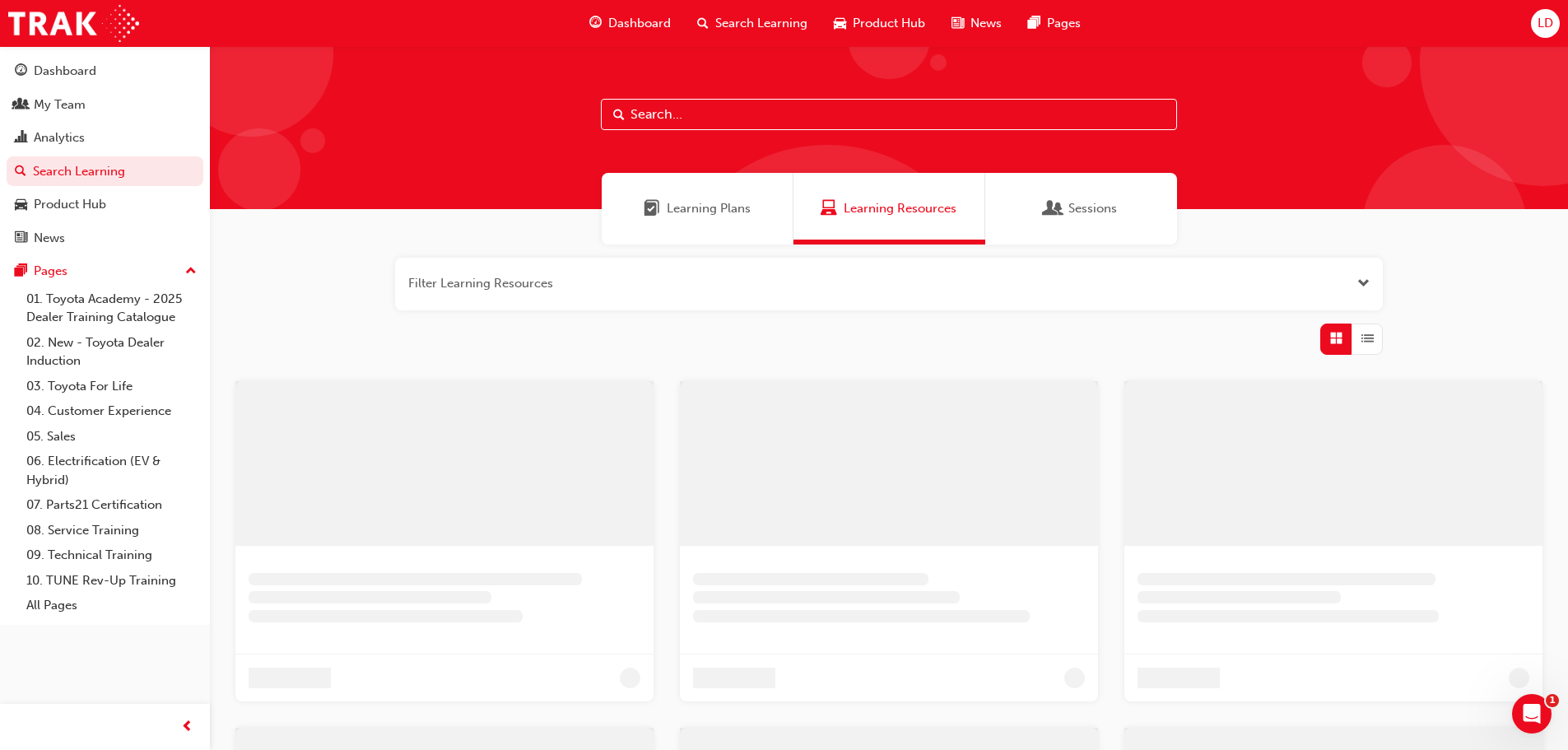
click at [772, 126] on input "text" at bounding box center [889, 114] width 577 height 31
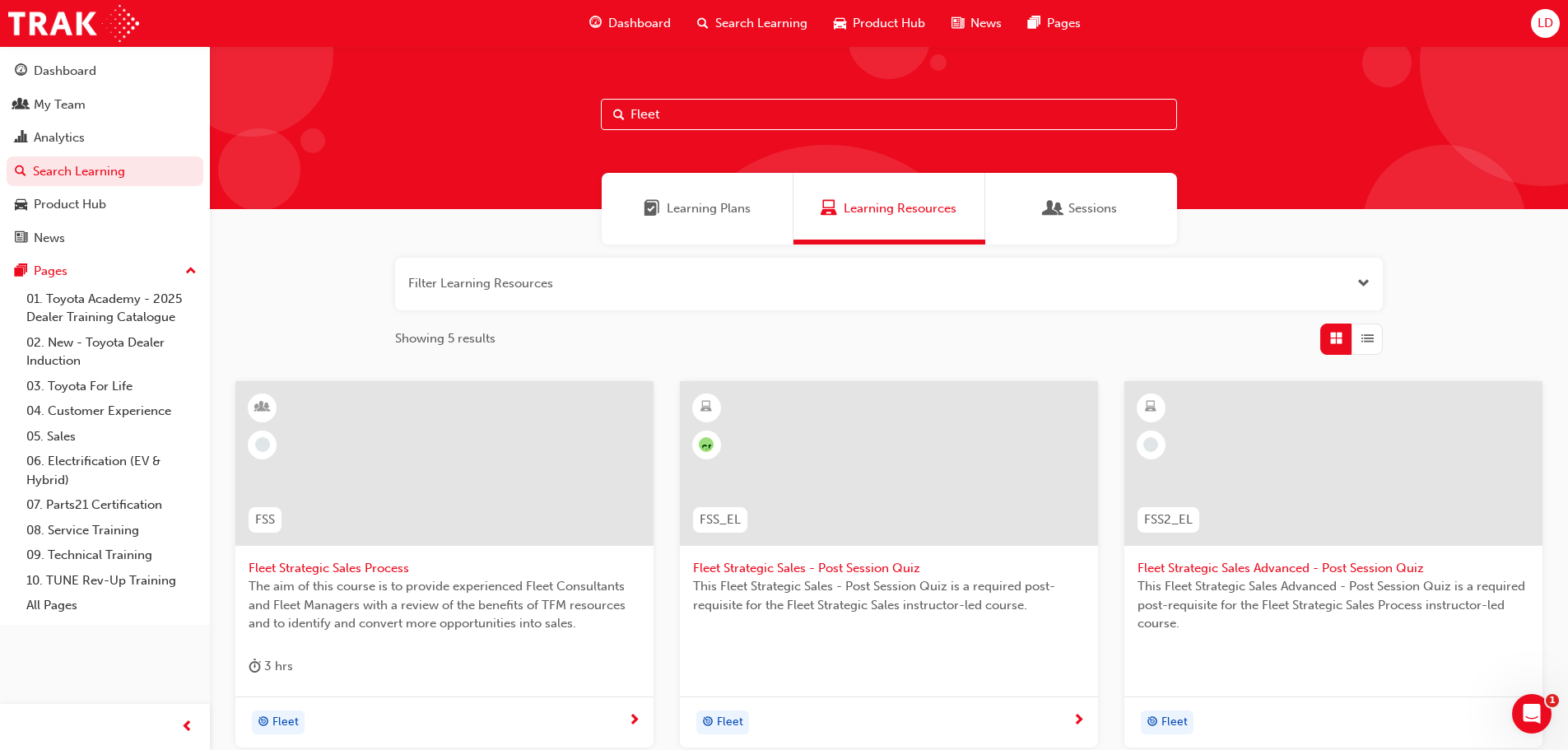
scroll to position [330, 0]
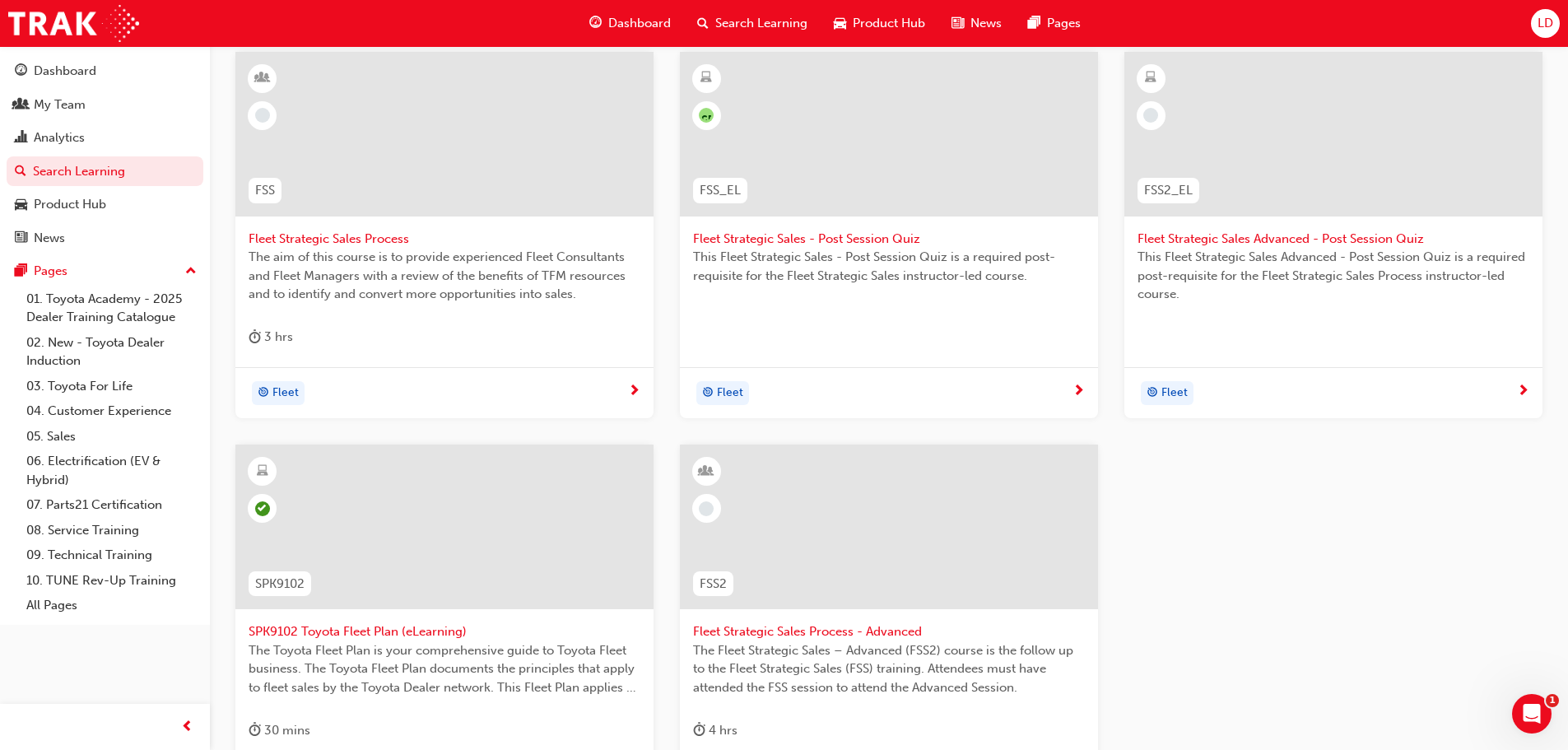
type input "Fleet"
click at [409, 256] on span "The aim of this course is to provide experienced Fleet Consultants and Fleet Ma…" at bounding box center [444, 275] width 392 height 56
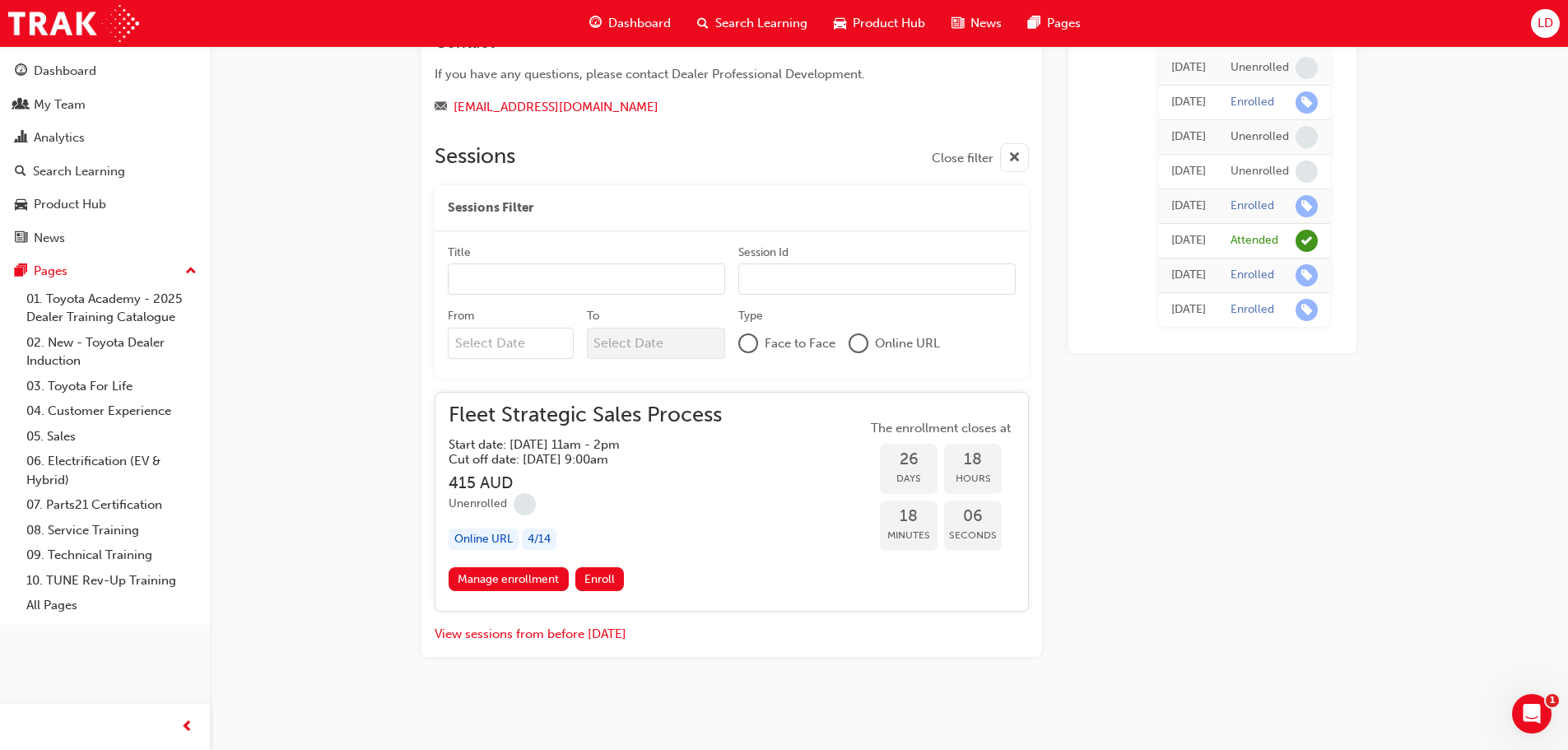
scroll to position [1186, 0]
click at [527, 582] on link "Manage enrollment" at bounding box center [508, 578] width 120 height 24
